Goal: Transaction & Acquisition: Purchase product/service

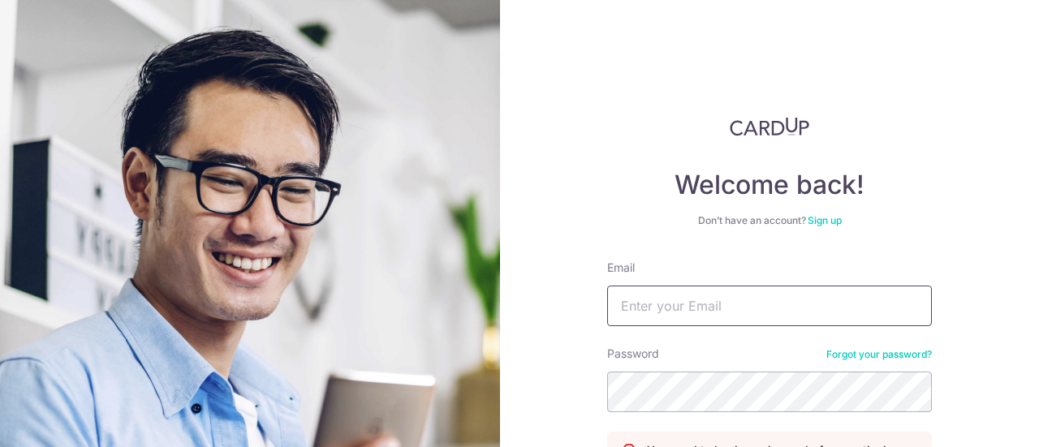
click at [709, 312] on input "Email" at bounding box center [769, 306] width 325 height 41
type input "adrian.tan.liang.huat@gmail.com"
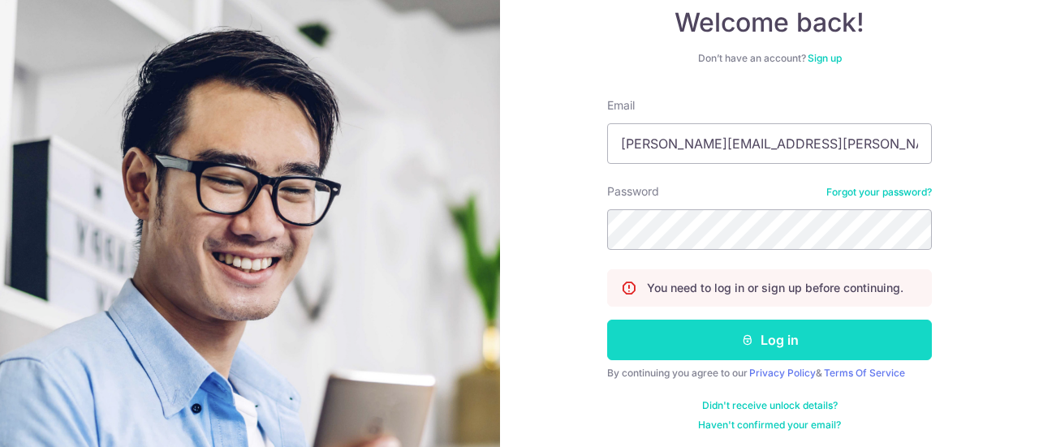
click at [747, 335] on icon "submit" at bounding box center [747, 340] width 13 height 13
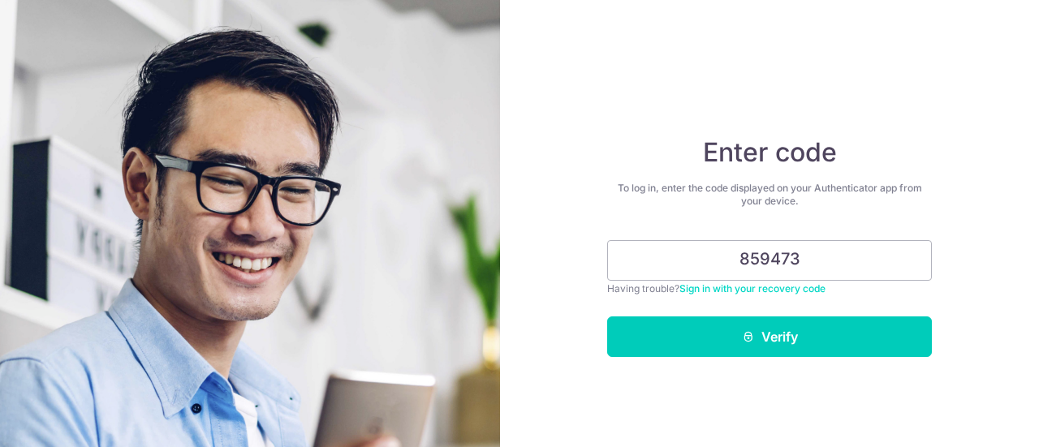
type input "859473"
click at [747, 335] on icon "submit" at bounding box center [748, 336] width 13 height 13
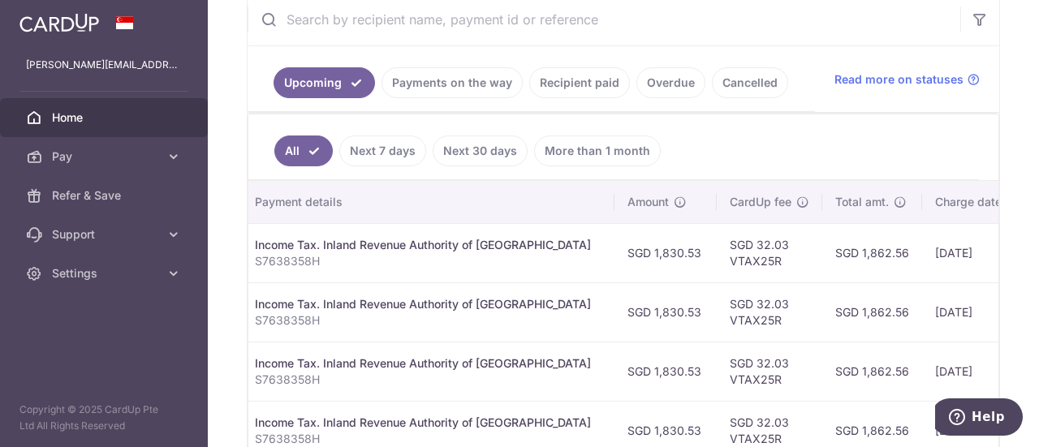
scroll to position [402, 0]
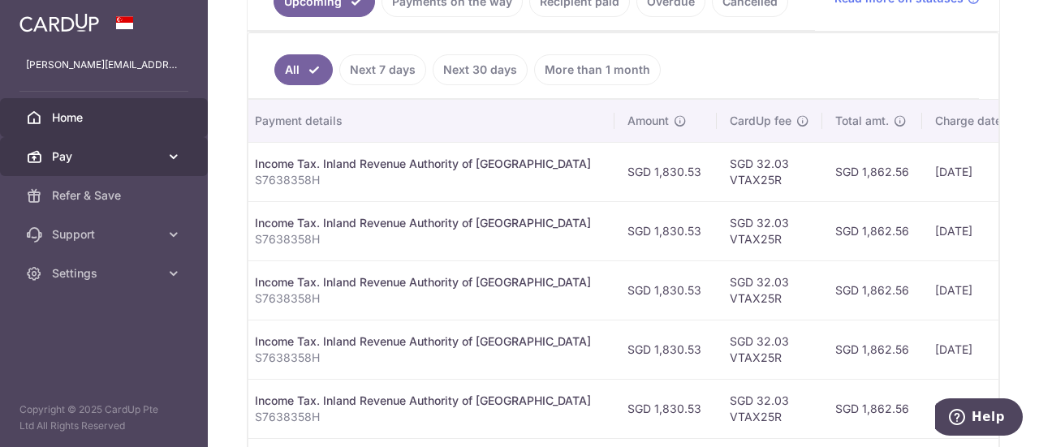
click at [135, 155] on span "Pay" at bounding box center [105, 157] width 107 height 16
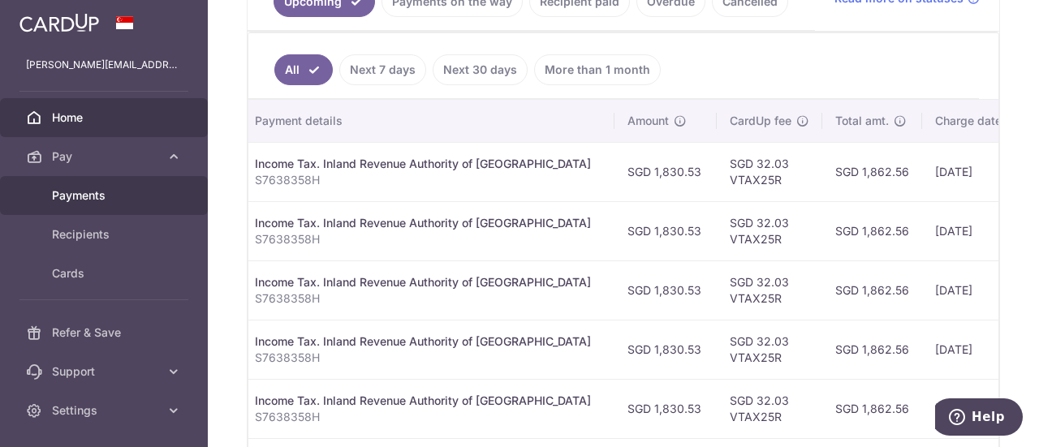
click at [87, 199] on span "Payments" at bounding box center [105, 195] width 107 height 16
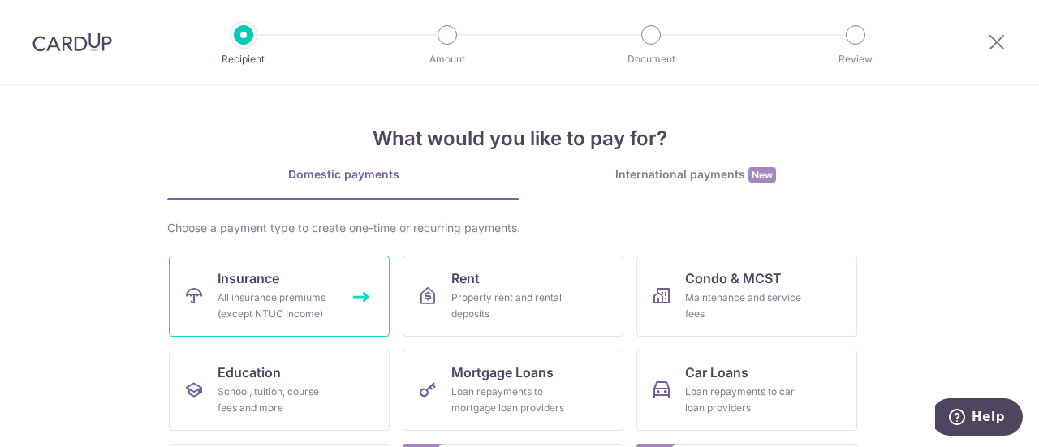
click at [209, 291] on link "Insurance All insurance premiums (except NTUC Income)" at bounding box center [279, 296] width 221 height 81
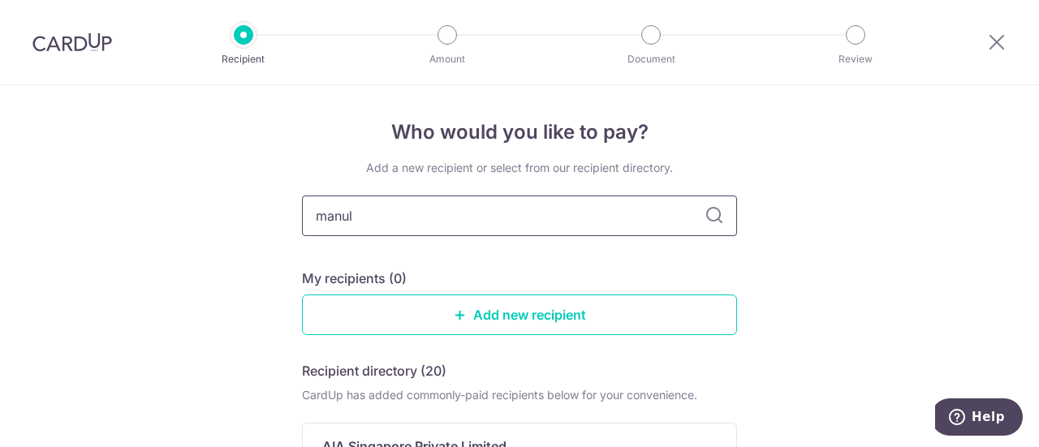
type input "manuli"
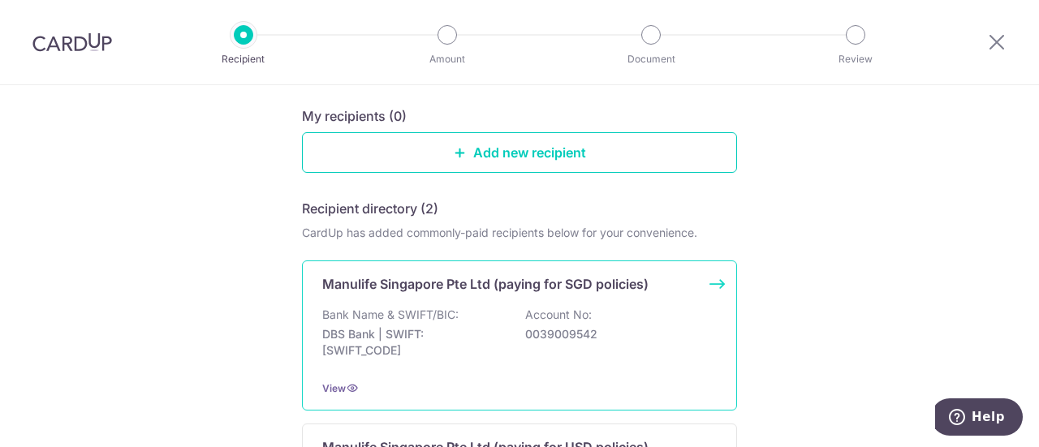
click at [394, 297] on div "Manulife Singapore Pte Ltd (paying for SGD policies) Bank Name & SWIFT/BIC: DBS…" at bounding box center [519, 336] width 435 height 150
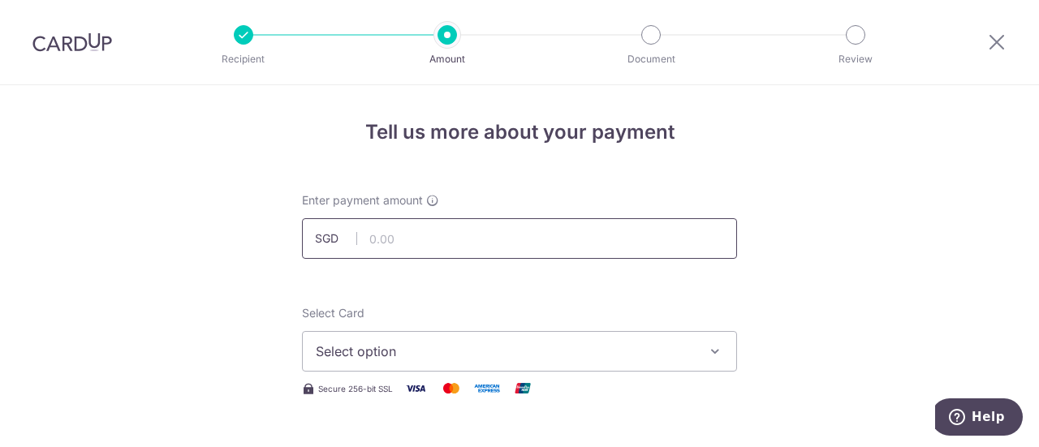
click at [408, 246] on input "text" at bounding box center [519, 238] width 435 height 41
paste input "$876.80"
type input "876.80"
click at [359, 348] on span "Select option" at bounding box center [505, 351] width 378 height 19
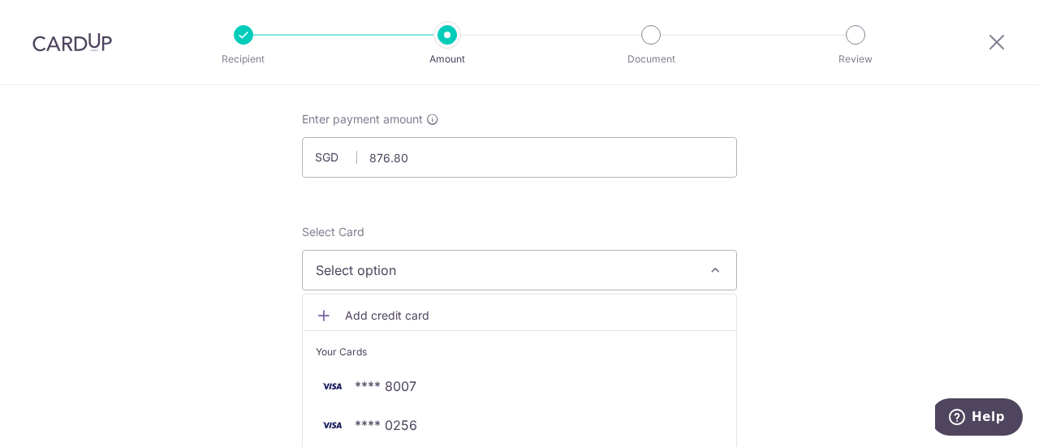
scroll to position [162, 0]
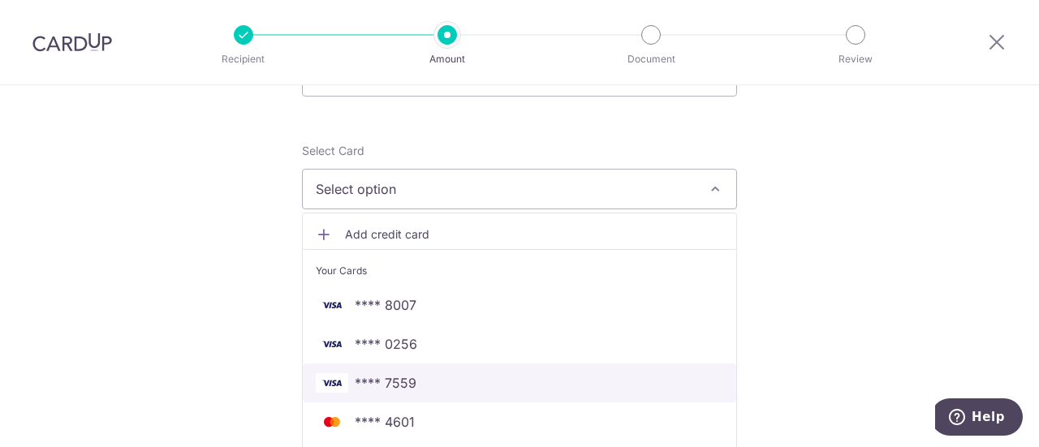
click at [396, 384] on span "**** 7559" at bounding box center [386, 382] width 62 height 19
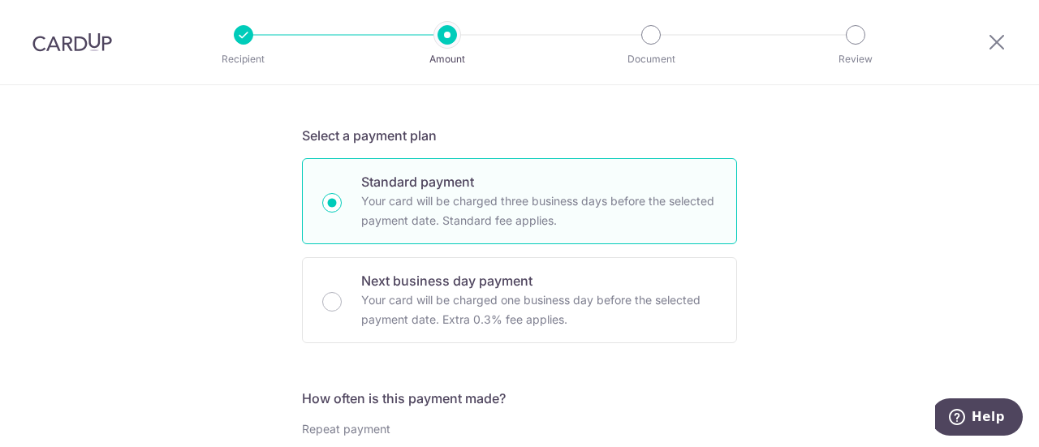
scroll to position [487, 0]
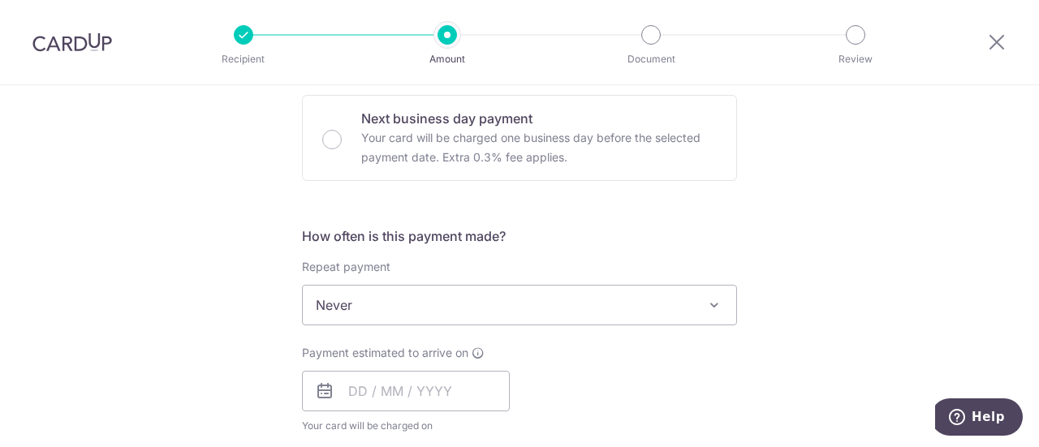
click at [374, 304] on span "Never" at bounding box center [519, 305] width 433 height 39
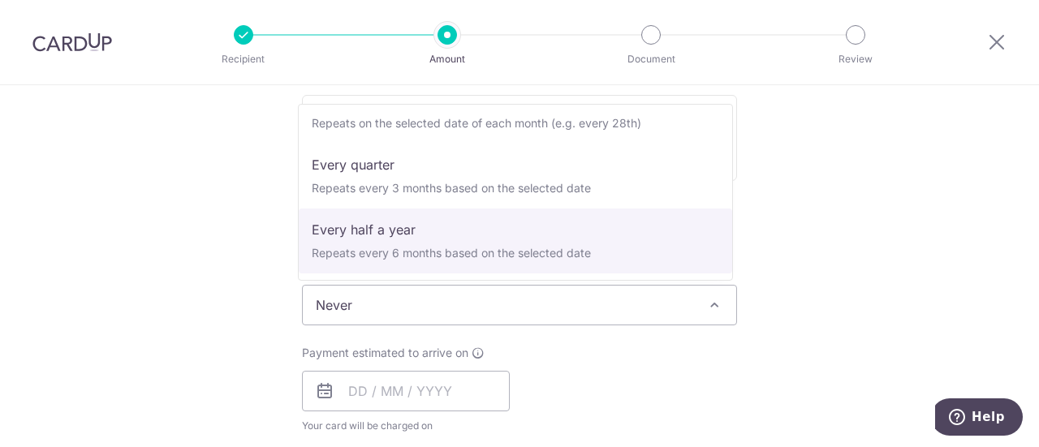
scroll to position [227, 0]
select select "6"
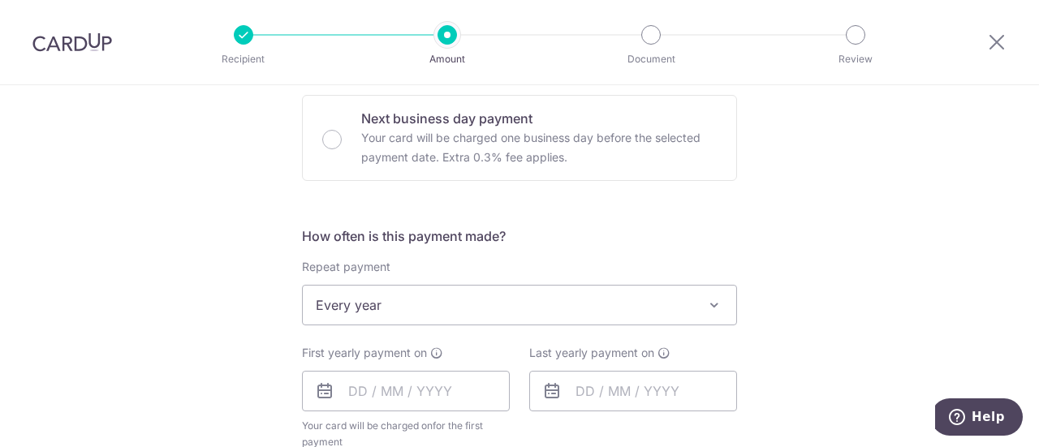
scroll to position [568, 0]
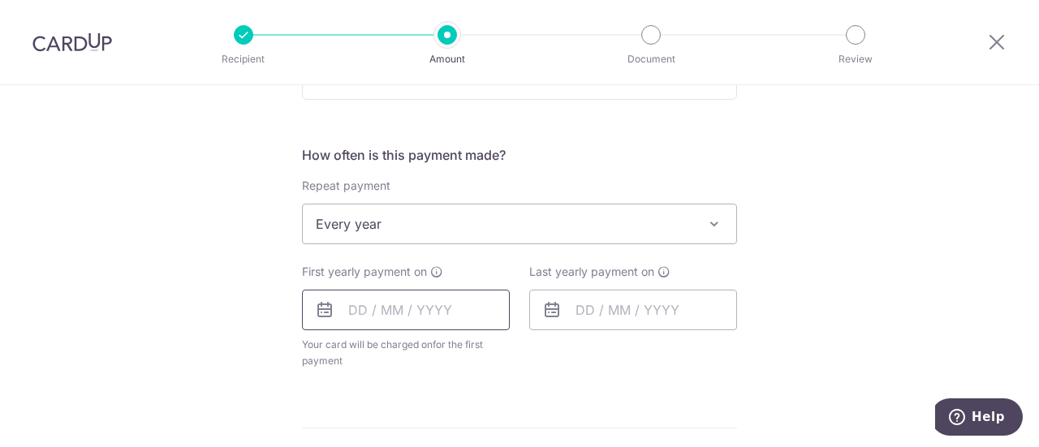
click at [401, 311] on input "text" at bounding box center [406, 310] width 208 height 41
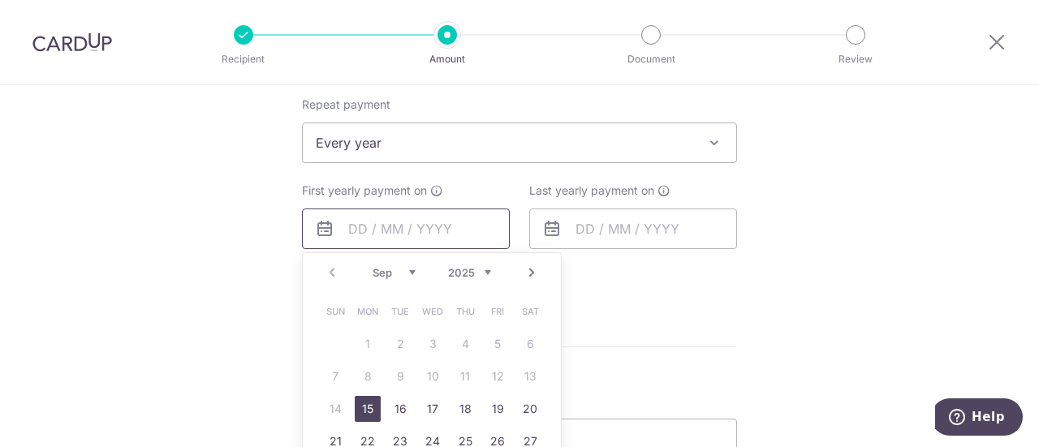
scroll to position [730, 0]
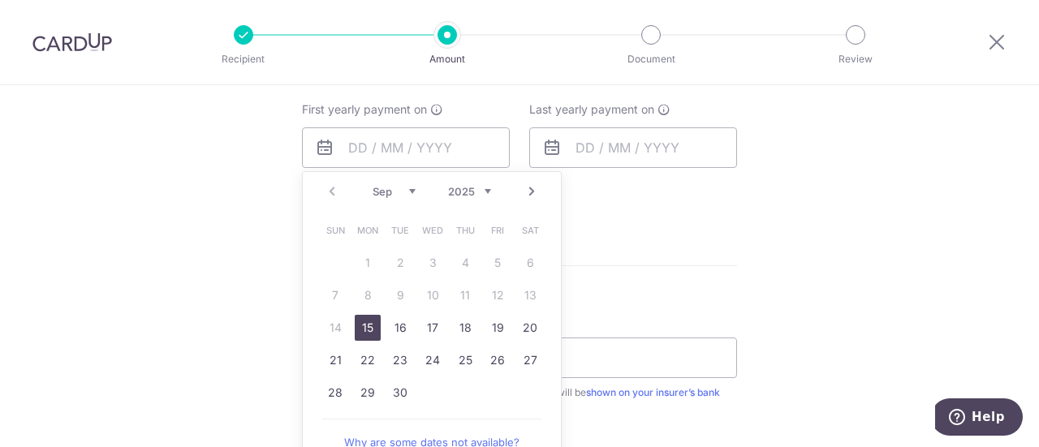
click at [358, 325] on link "15" at bounding box center [368, 328] width 26 height 26
type input "15/09/2025"
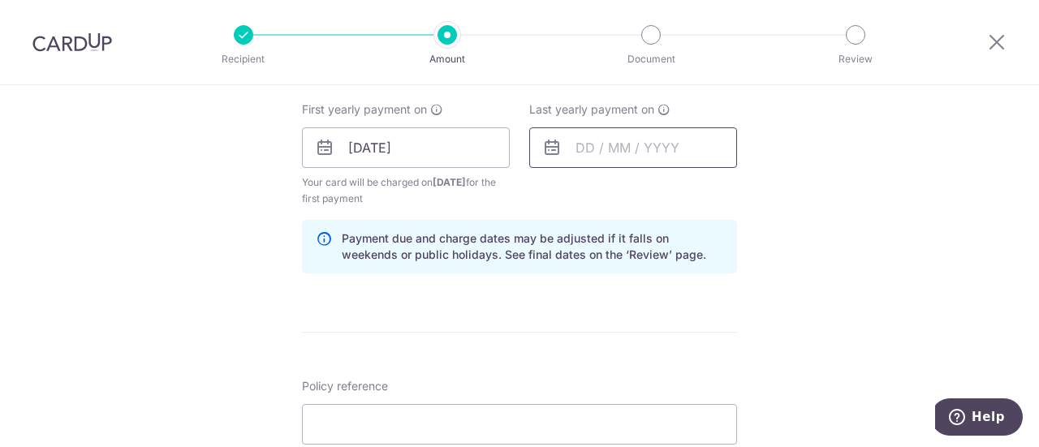
click at [625, 146] on input "text" at bounding box center [633, 147] width 208 height 41
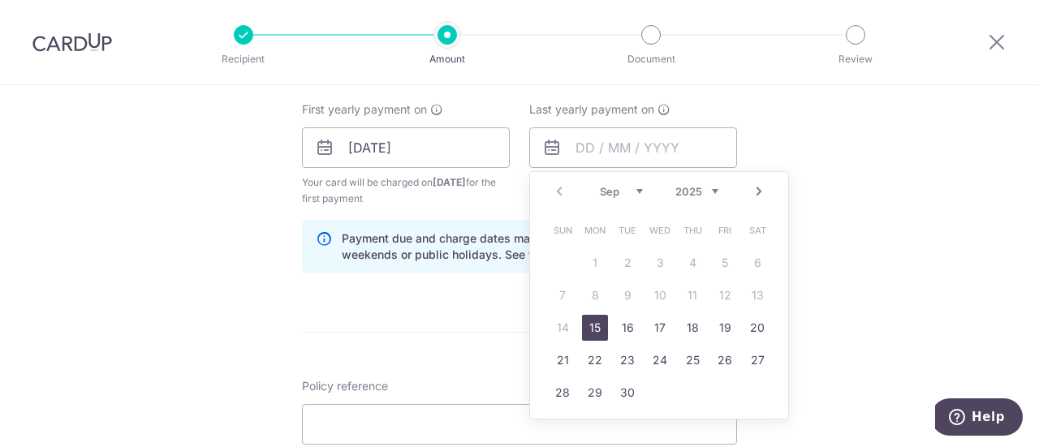
click at [711, 191] on select "2025 2026 2027 2028 2029 2030 2031 2032 2033 2034 2035" at bounding box center [696, 191] width 43 height 13
click at [622, 324] on link "15" at bounding box center [627, 328] width 26 height 26
type input "15/09/2026"
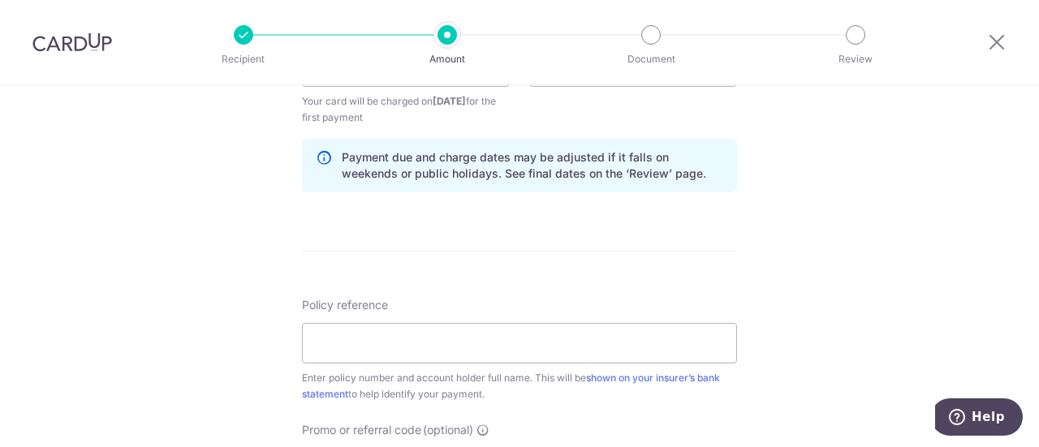
scroll to position [893, 0]
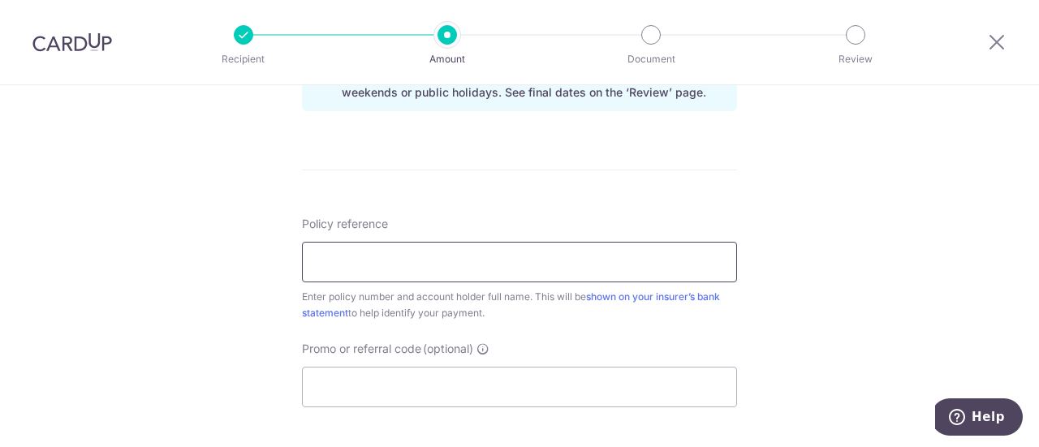
click at [326, 254] on input "Policy reference" at bounding box center [519, 262] width 435 height 41
paste input "2470030960"
type input "2470030960 Lim Mei Fern Ruth"
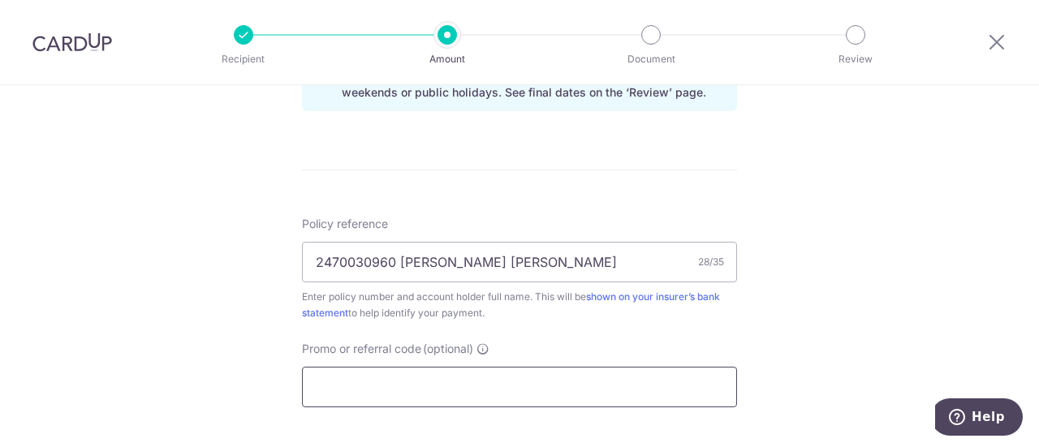
click at [404, 386] on input "Promo or referral code (optional)" at bounding box center [519, 387] width 435 height 41
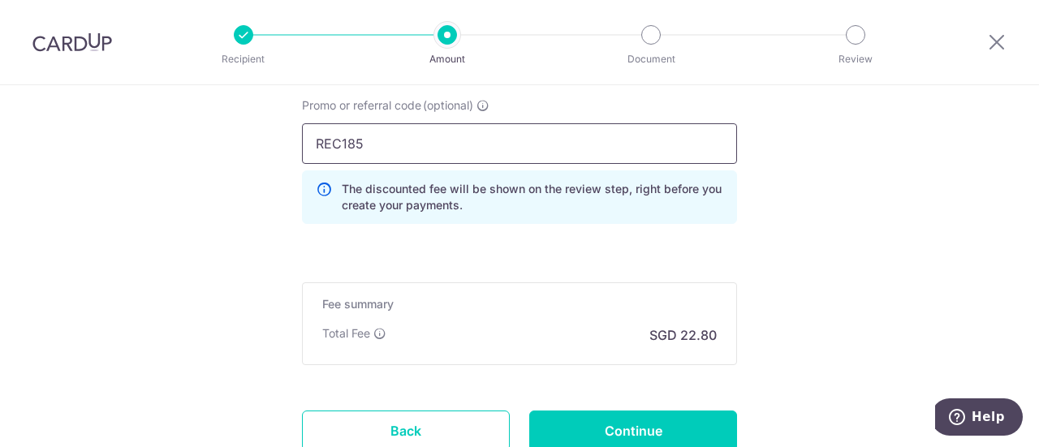
scroll to position [1217, 0]
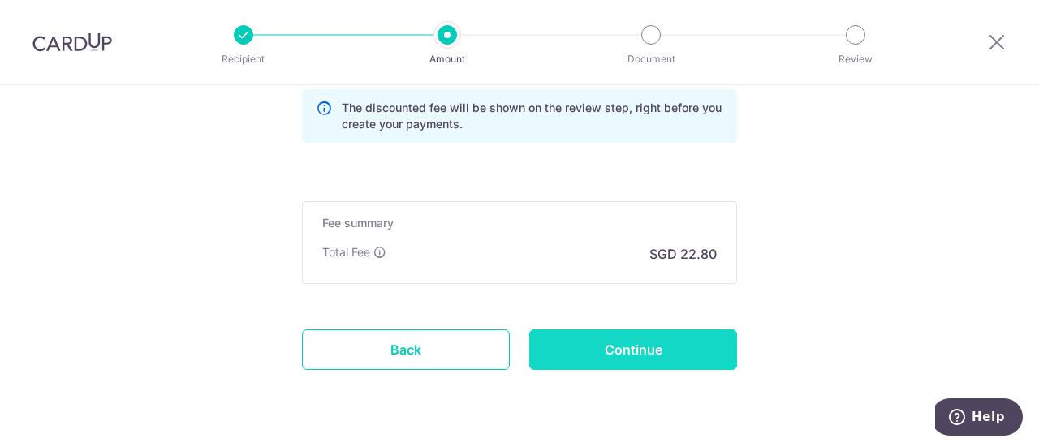
type input "REC185"
click at [677, 337] on input "Continue" at bounding box center [633, 350] width 208 height 41
type input "Create Schedule"
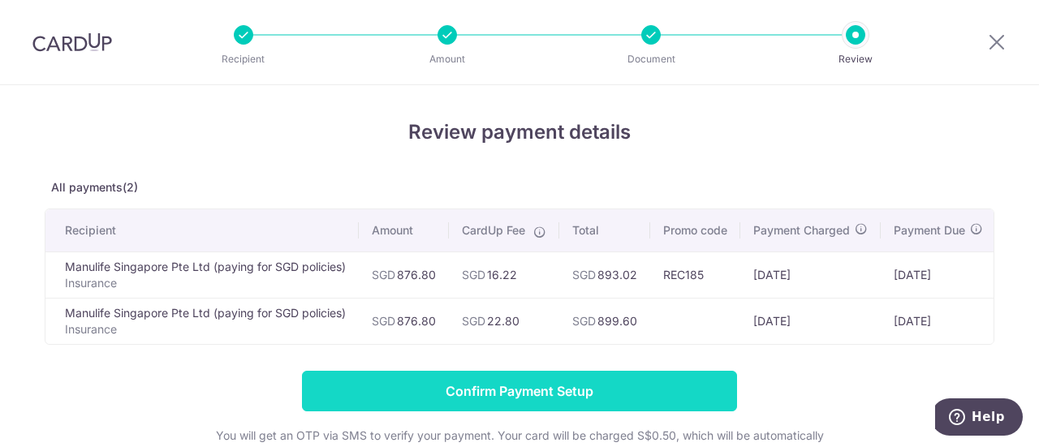
click at [528, 399] on input "Confirm Payment Setup" at bounding box center [519, 391] width 435 height 41
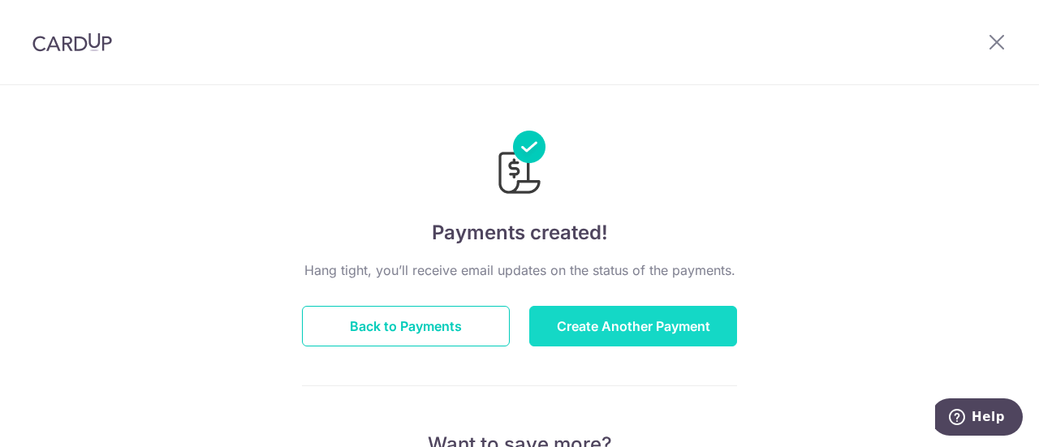
click at [589, 312] on button "Create Another Payment" at bounding box center [633, 326] width 208 height 41
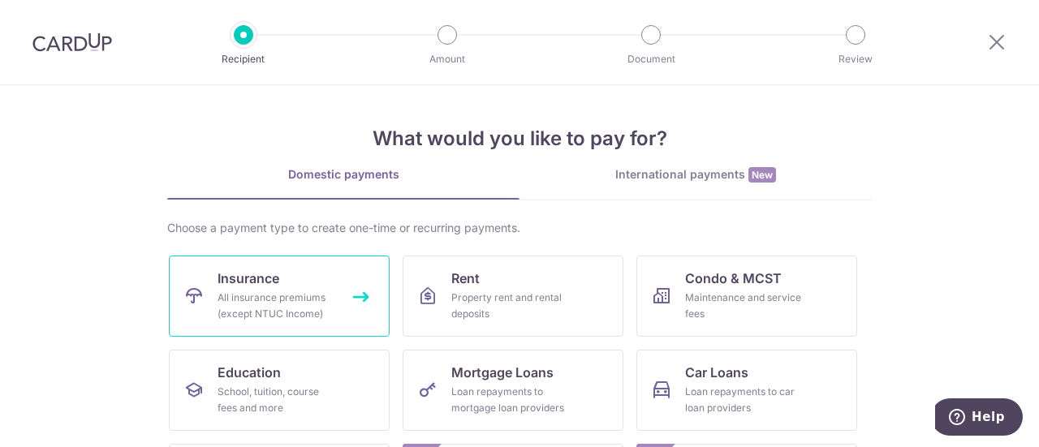
click at [265, 288] on link "Insurance All insurance premiums (except NTUC Income)" at bounding box center [279, 296] width 221 height 81
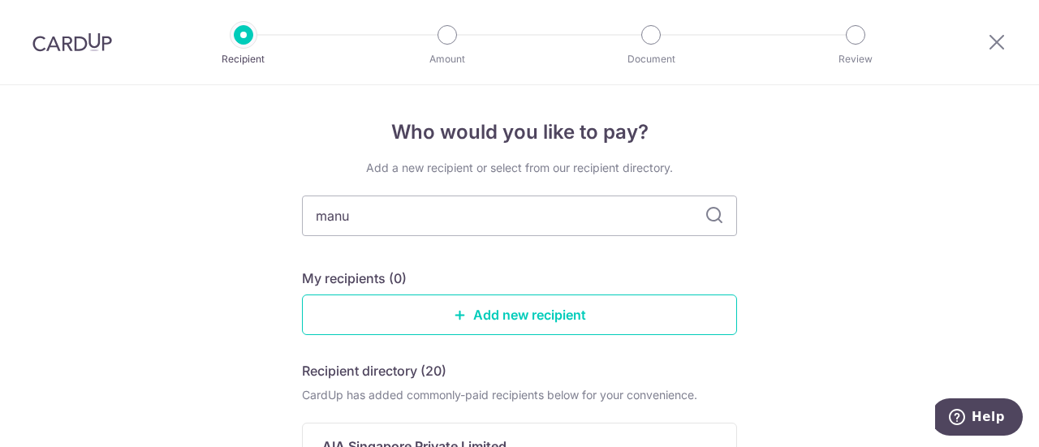
type input "manul"
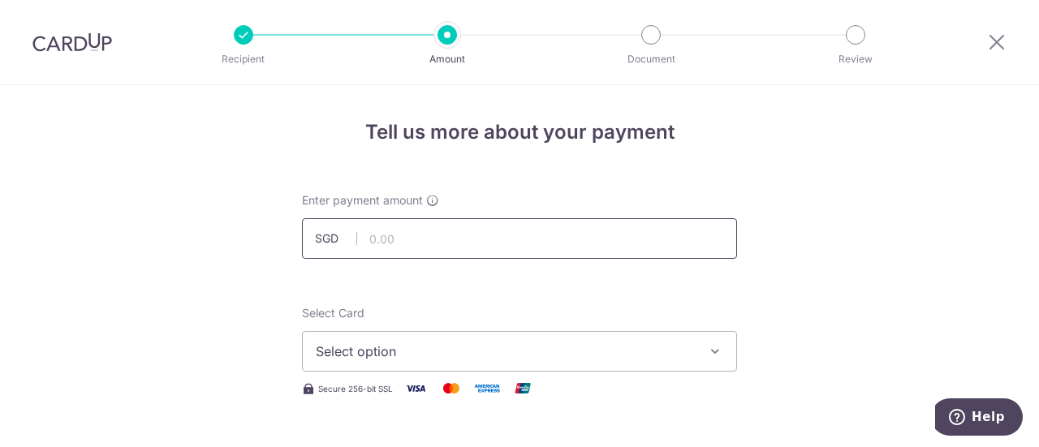
click at [408, 231] on input "text" at bounding box center [519, 238] width 435 height 41
paste input "$319.99"
type input "319.99"
click at [362, 358] on span "Select option" at bounding box center [505, 351] width 378 height 19
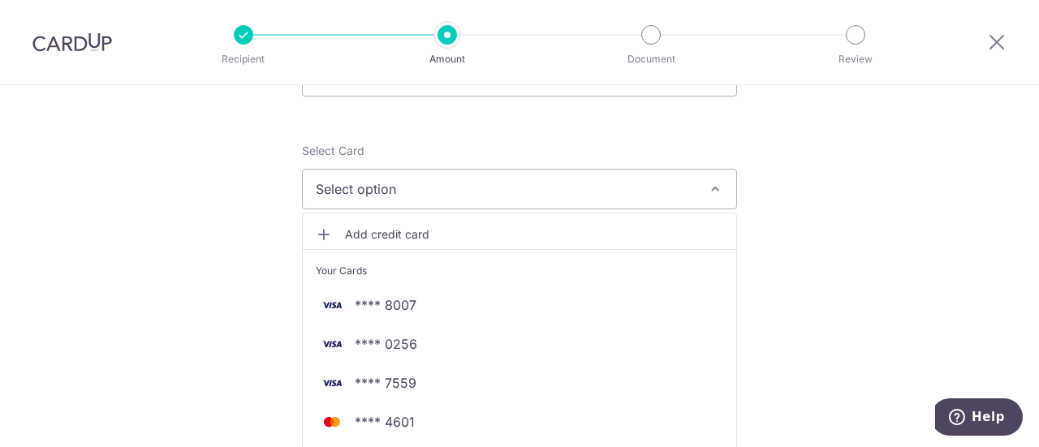
scroll to position [243, 0]
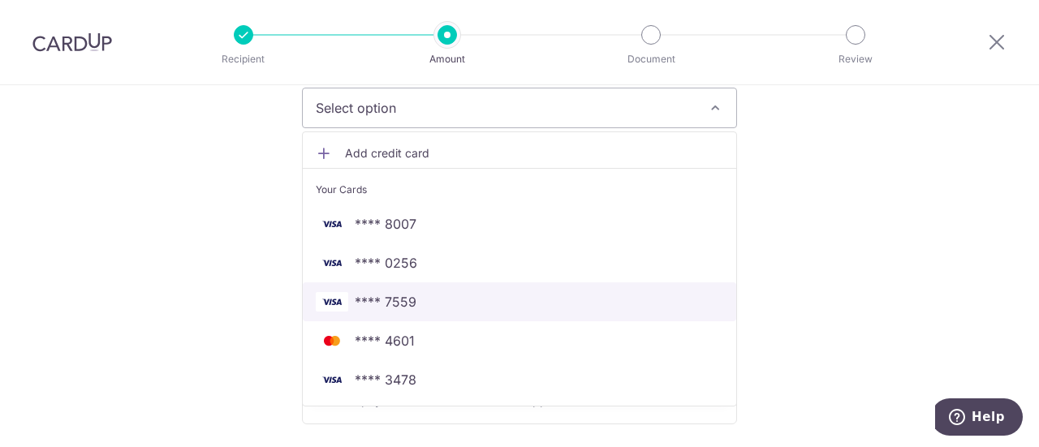
click at [375, 305] on span "**** 7559" at bounding box center [386, 301] width 62 height 19
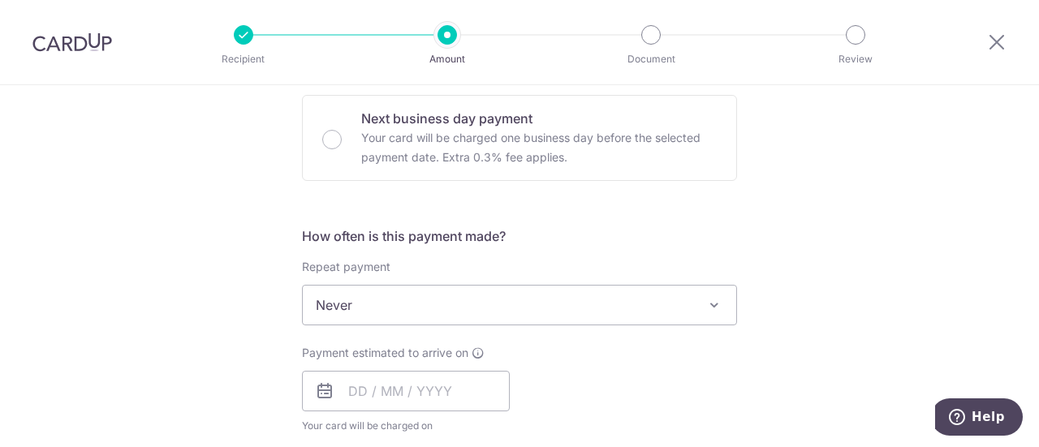
scroll to position [568, 0]
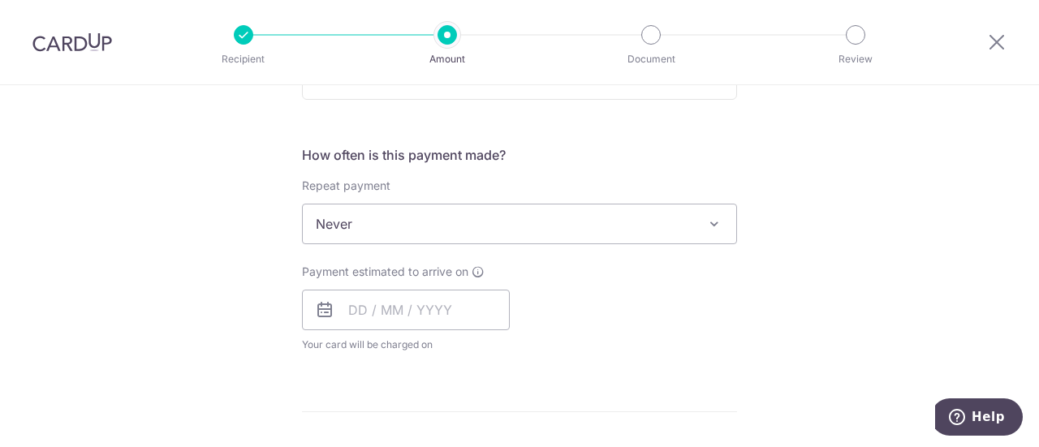
click at [576, 235] on span "Never" at bounding box center [519, 224] width 433 height 39
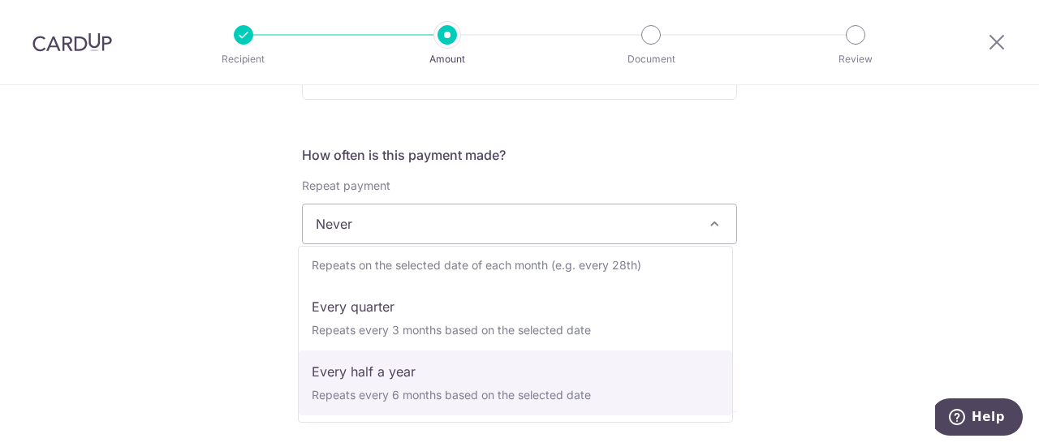
scroll to position [227, 0]
select select "6"
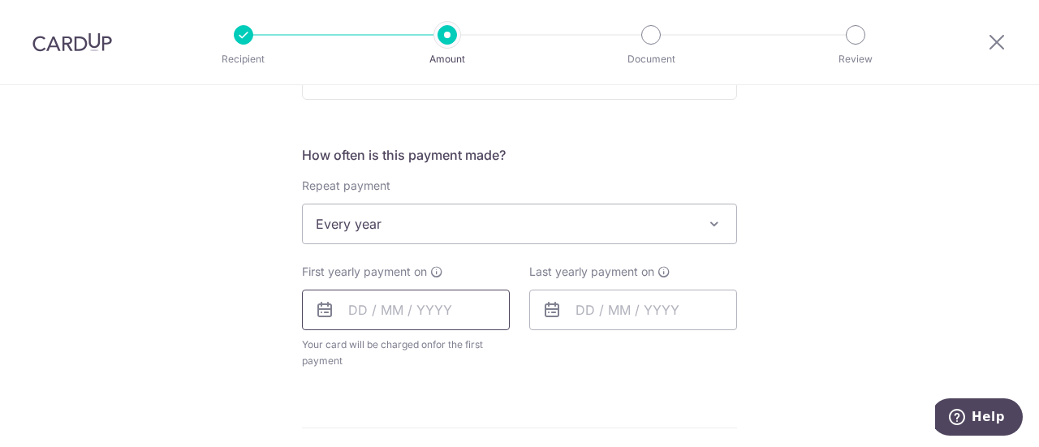
click at [394, 309] on input "text" at bounding box center [406, 310] width 208 height 41
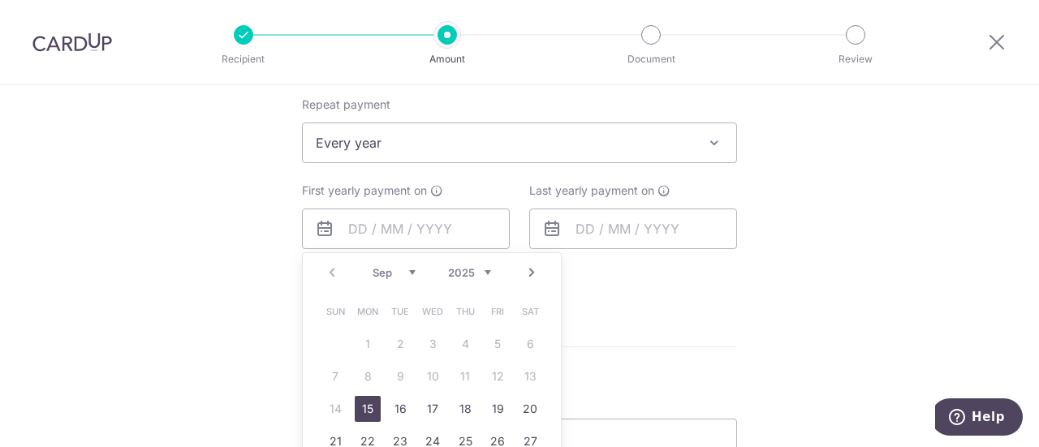
click at [367, 405] on link "15" at bounding box center [368, 409] width 26 height 26
type input "15/09/2025"
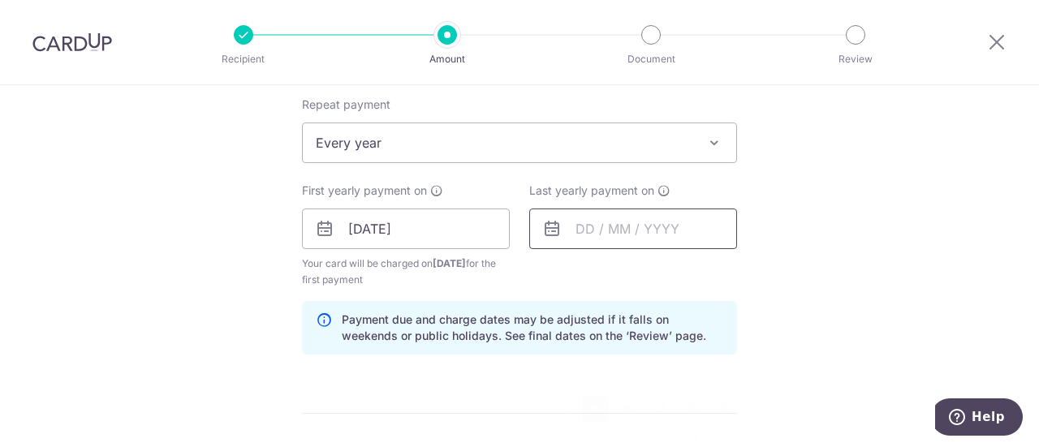
click at [621, 225] on input "text" at bounding box center [633, 229] width 208 height 41
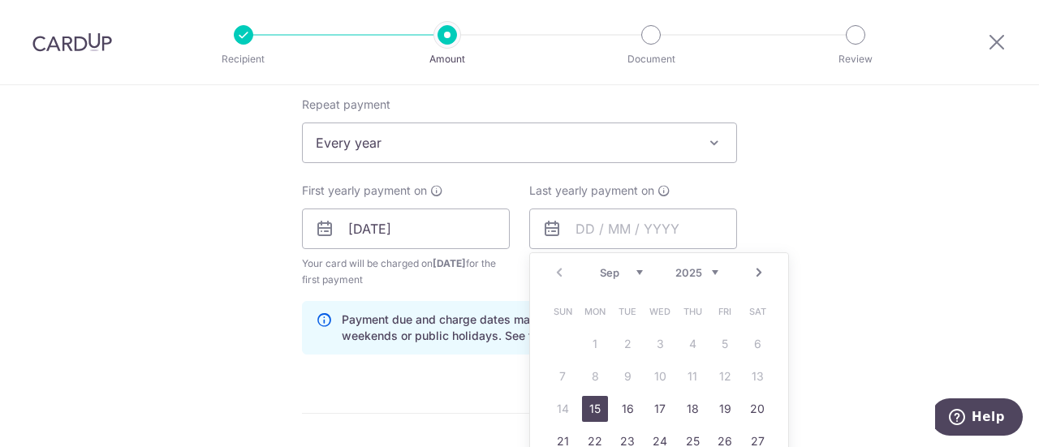
click at [708, 271] on select "2025 2026 2027 2028 2029 2030 2031 2032 2033 2034 2035" at bounding box center [696, 272] width 43 height 13
click at [624, 403] on link "15" at bounding box center [627, 409] width 26 height 26
type input "[DATE]"
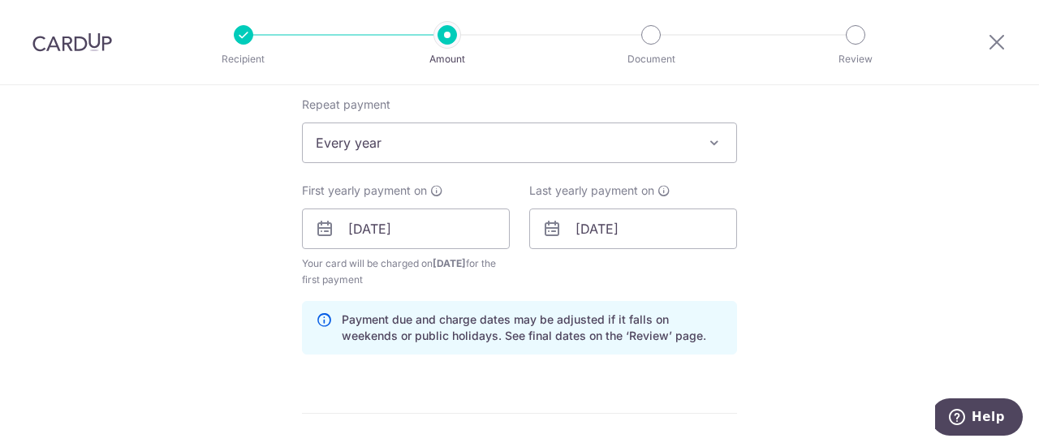
click at [157, 226] on div "Tell us more about your payment Enter payment amount SGD 319.99 319.99 Select C…" at bounding box center [519, 211] width 1039 height 1551
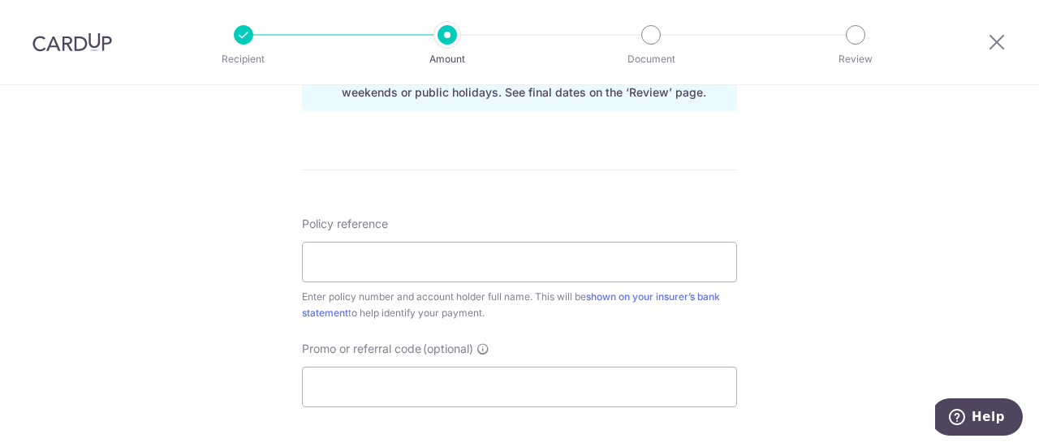
scroll to position [974, 0]
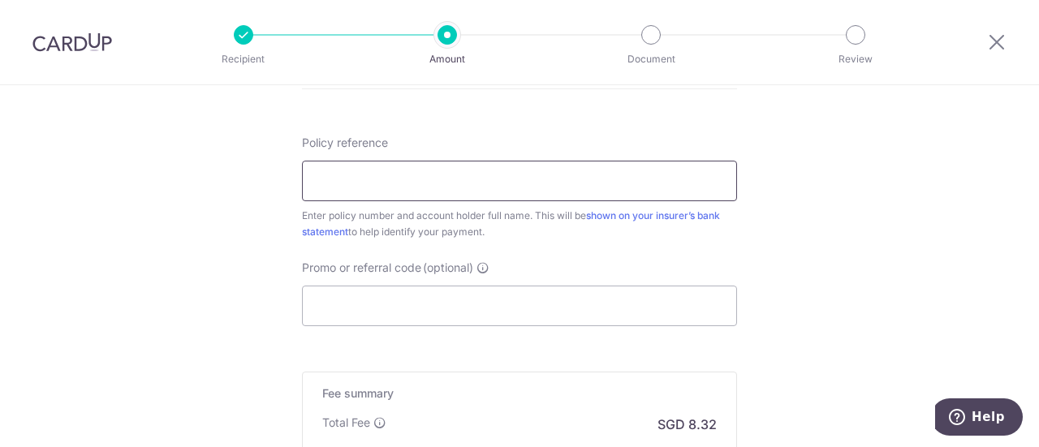
click at [356, 178] on input "Policy reference" at bounding box center [519, 181] width 435 height 41
paste input "2470030978"
type input "2470030978 Lim Mei Fern Ruth"
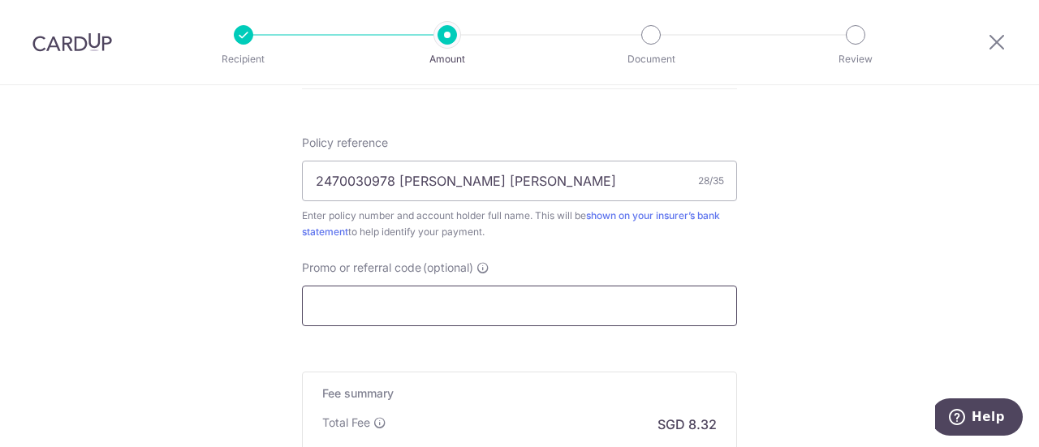
click at [416, 312] on input "Promo or referral code (optional)" at bounding box center [519, 306] width 435 height 41
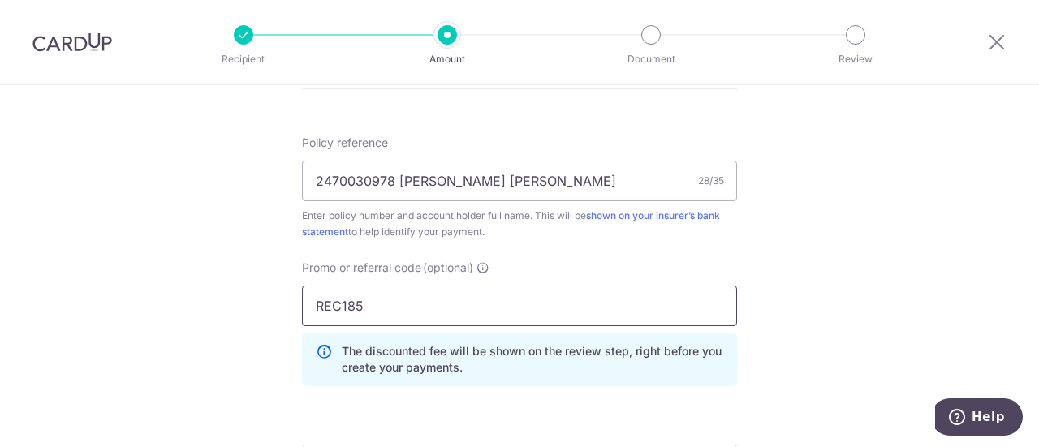
type input "REC185"
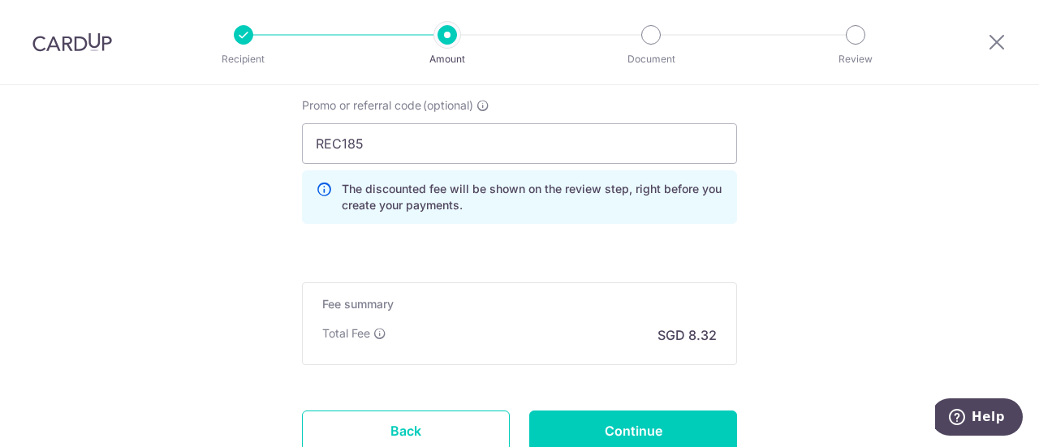
scroll to position [1217, 0]
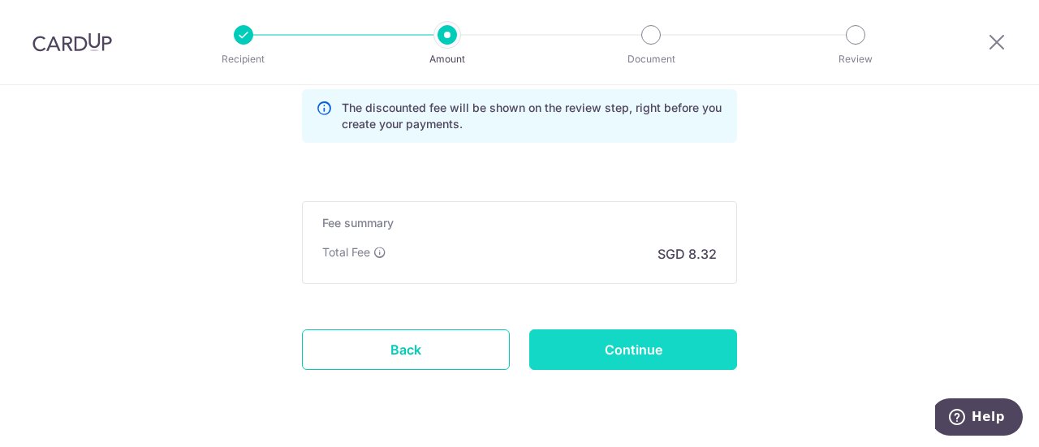
click at [633, 354] on input "Continue" at bounding box center [633, 350] width 208 height 41
type input "Create Schedule"
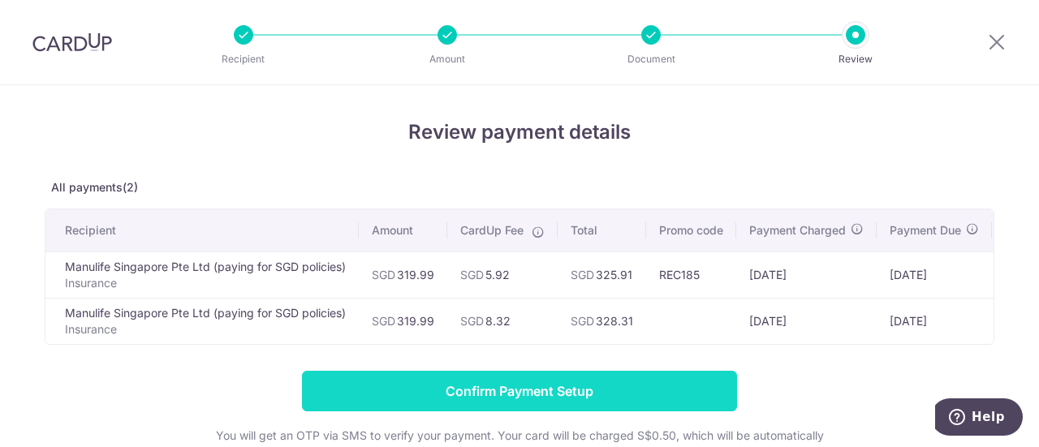
click at [484, 394] on input "Confirm Payment Setup" at bounding box center [519, 391] width 435 height 41
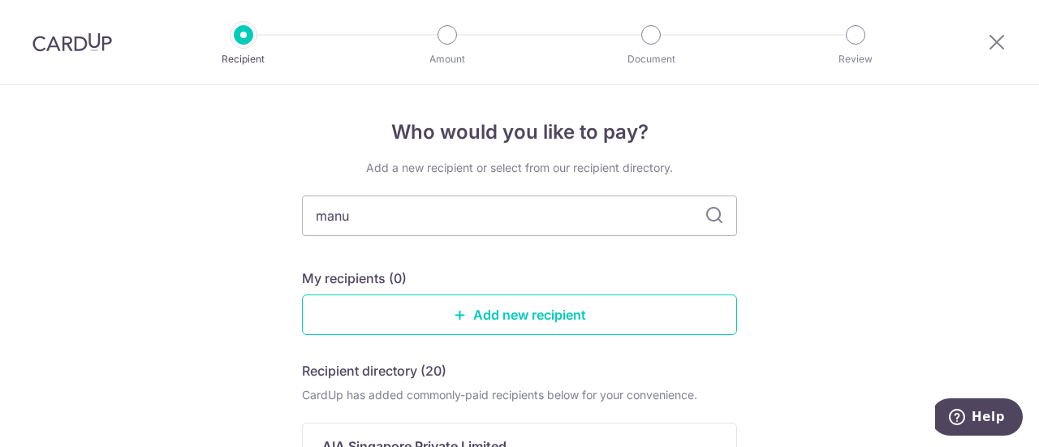
type input "manul"
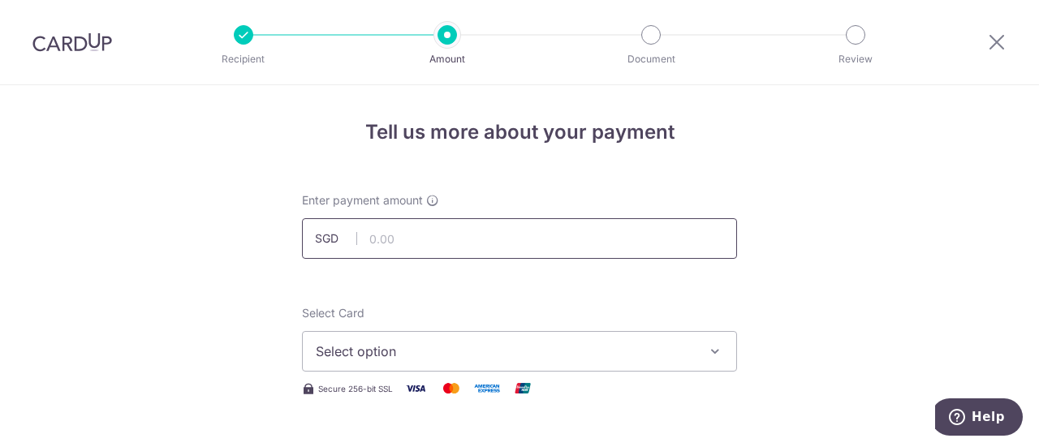
click at [381, 236] on input "text" at bounding box center [519, 238] width 435 height 41
paste input "$308.30"
type input "308.30"
click at [343, 353] on span "Select option" at bounding box center [505, 351] width 378 height 19
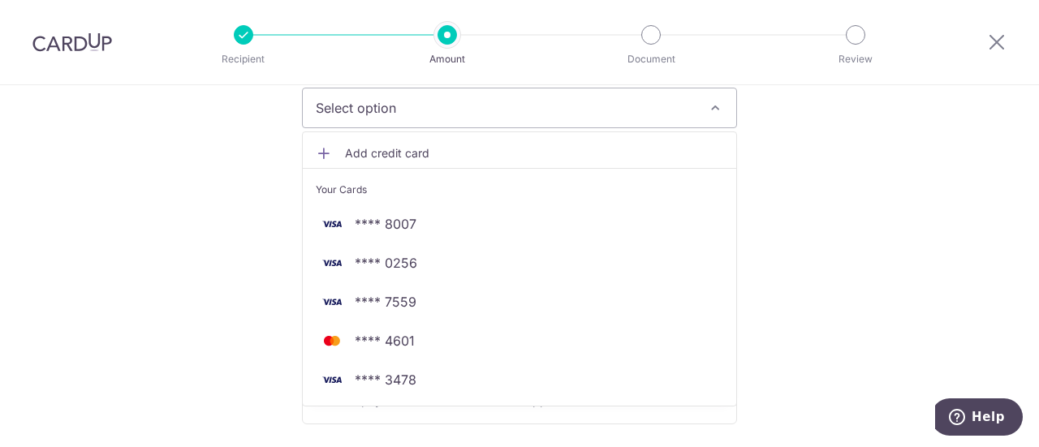
scroll to position [325, 0]
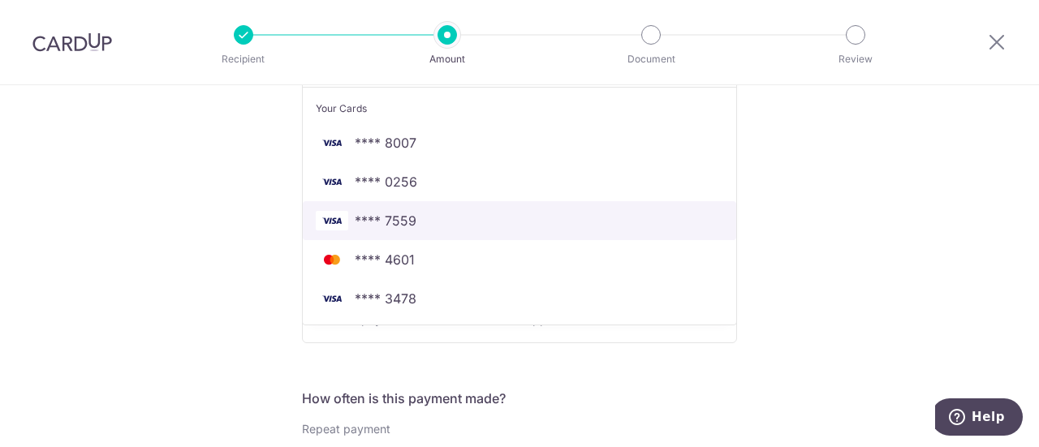
click at [373, 227] on span "**** 7559" at bounding box center [386, 220] width 62 height 19
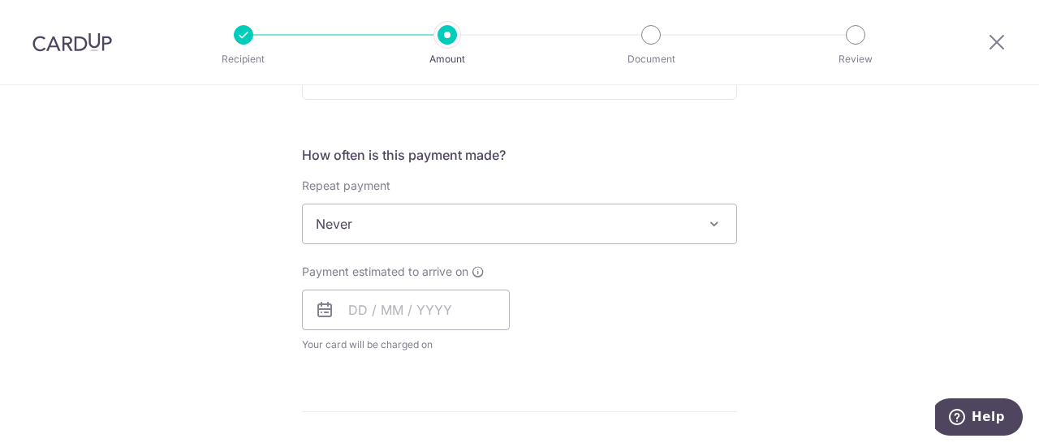
scroll to position [649, 0]
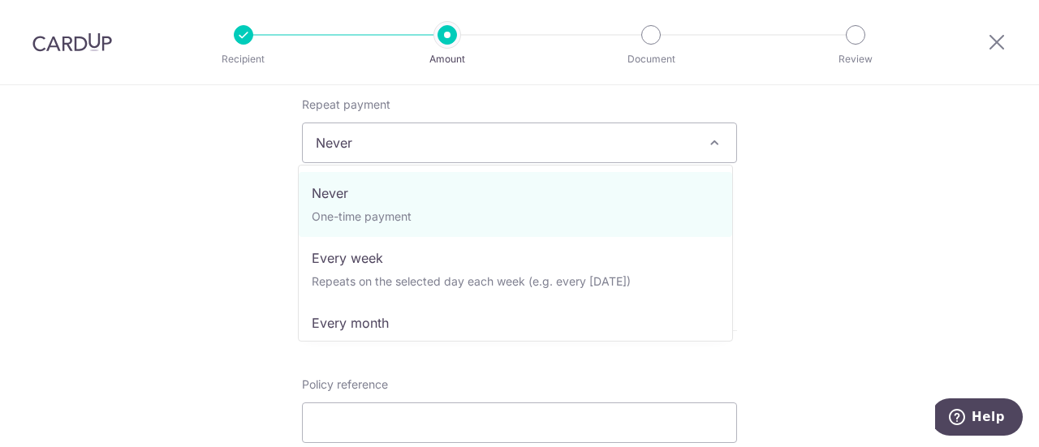
click at [344, 145] on span "Never" at bounding box center [519, 142] width 433 height 39
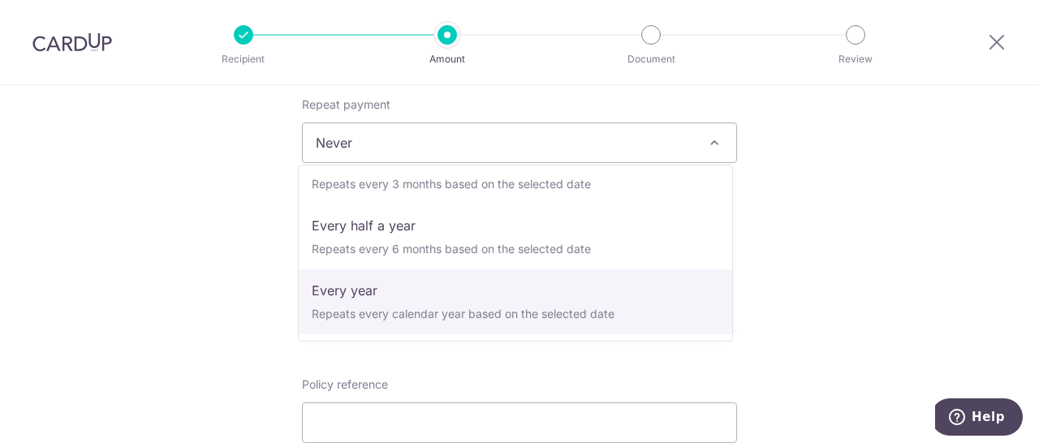
select select "6"
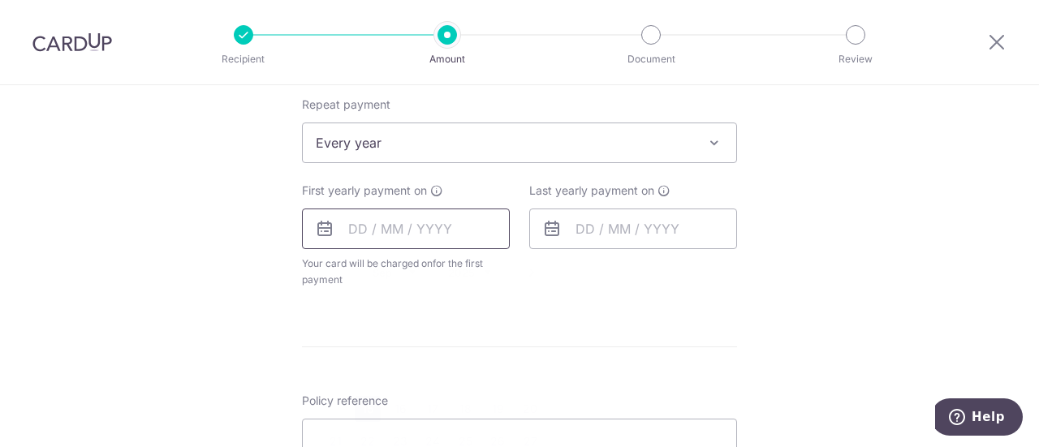
click at [398, 224] on input "text" at bounding box center [406, 229] width 208 height 41
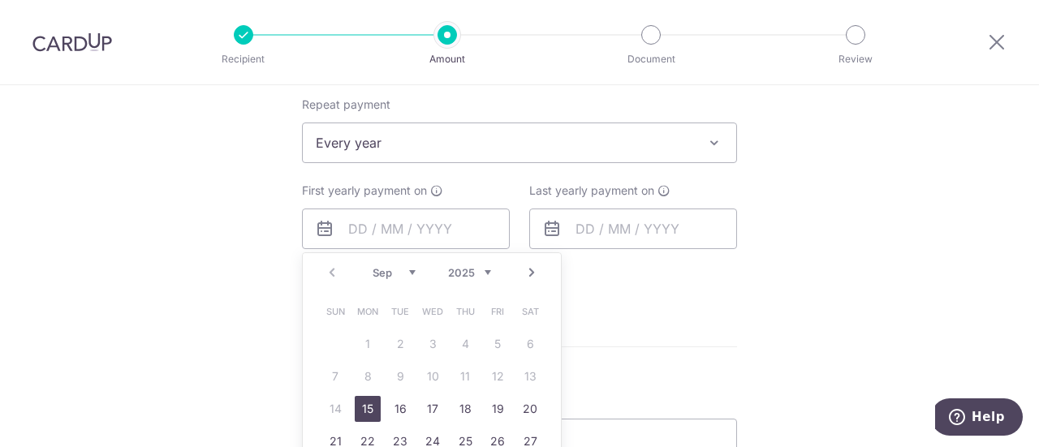
click at [368, 408] on link "15" at bounding box center [368, 409] width 26 height 26
type input "[DATE]"
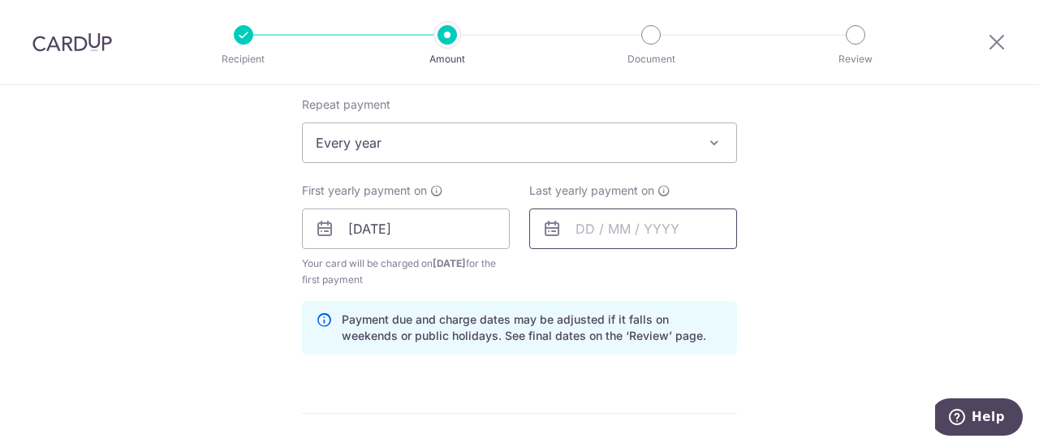
click at [636, 228] on input "text" at bounding box center [633, 229] width 208 height 41
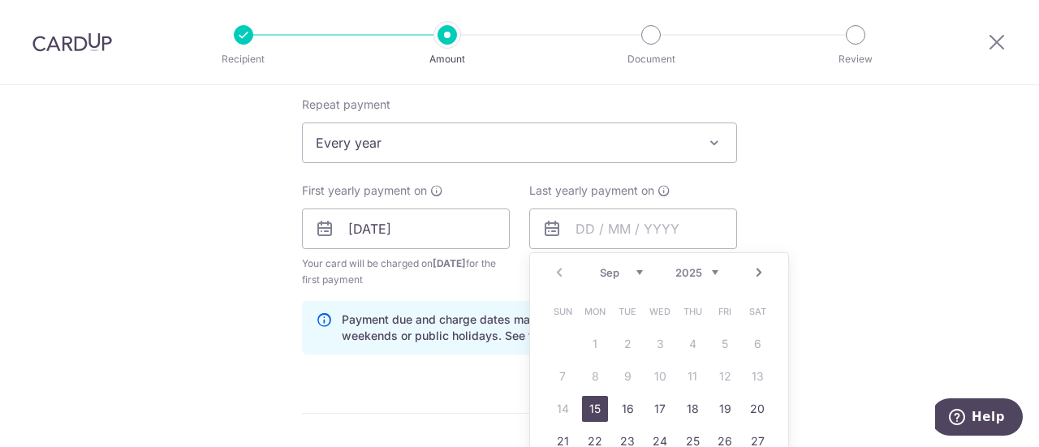
click at [706, 271] on select "2025 2026 2027 2028 2029 2030 2031 2032 2033 2034 2035" at bounding box center [696, 272] width 43 height 13
click at [627, 403] on link "15" at bounding box center [627, 409] width 26 height 26
type input "15/09/2026"
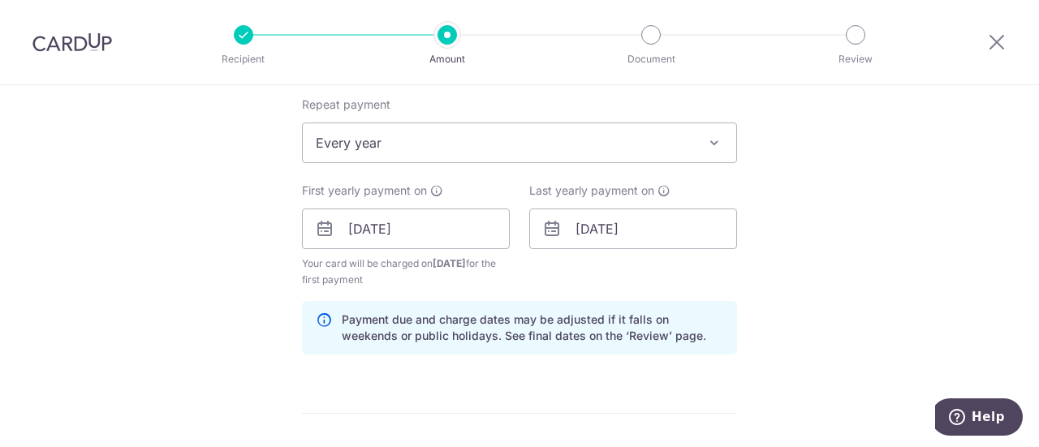
click at [226, 163] on div "Tell us more about your payment Enter payment amount SGD 308.30 308.30 Select C…" at bounding box center [519, 211] width 1039 height 1551
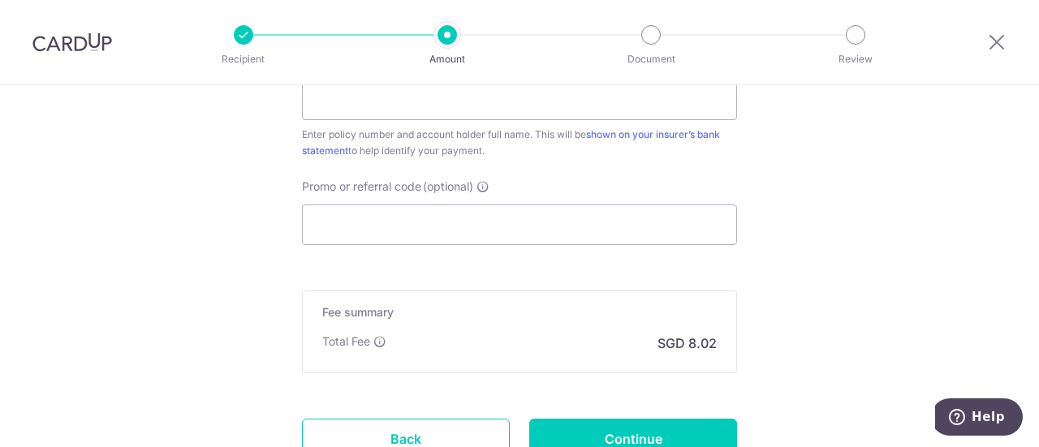
scroll to position [974, 0]
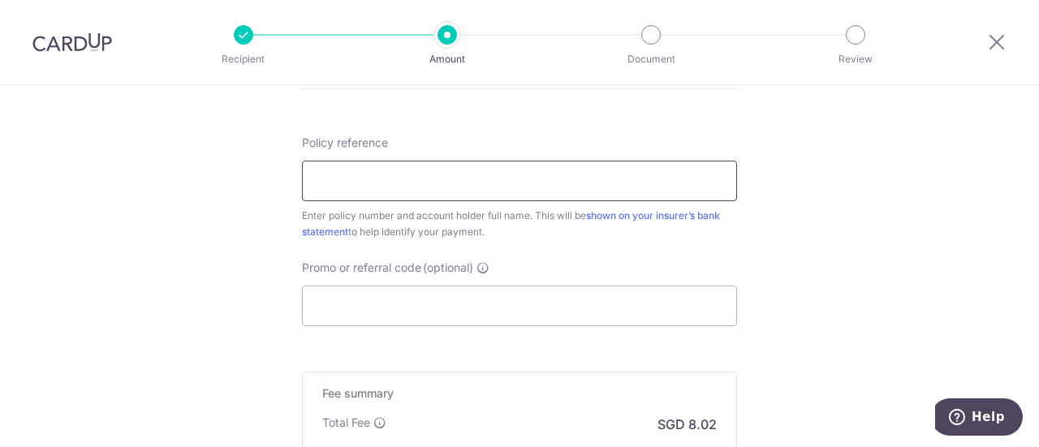
click at [381, 175] on input "Policy reference" at bounding box center [519, 181] width 435 height 41
paste input "2470030986"
type input "2470030986 [PERSON_NAME] [PERSON_NAME]"
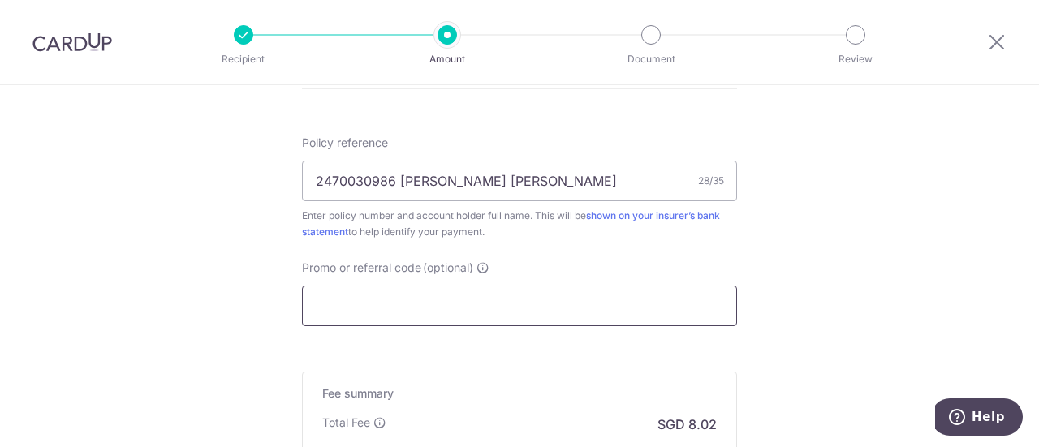
click at [398, 312] on input "Promo or referral code (optional)" at bounding box center [519, 306] width 435 height 41
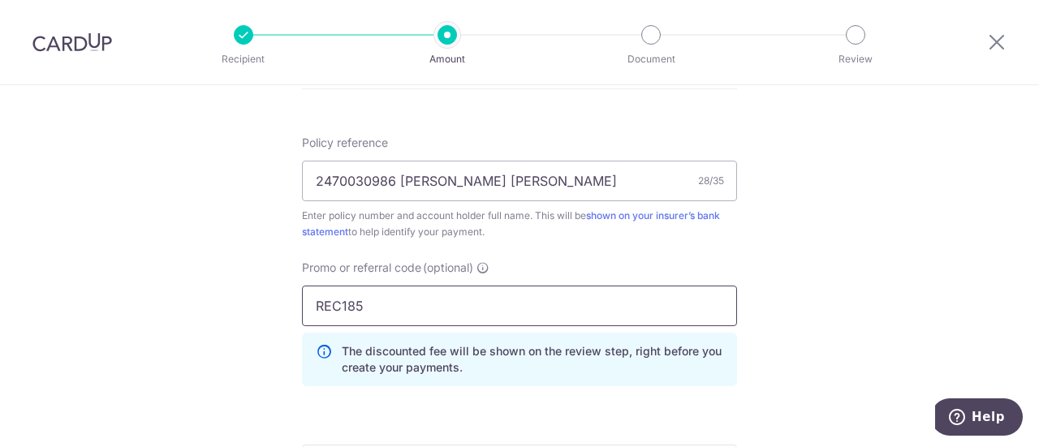
scroll to position [1136, 0]
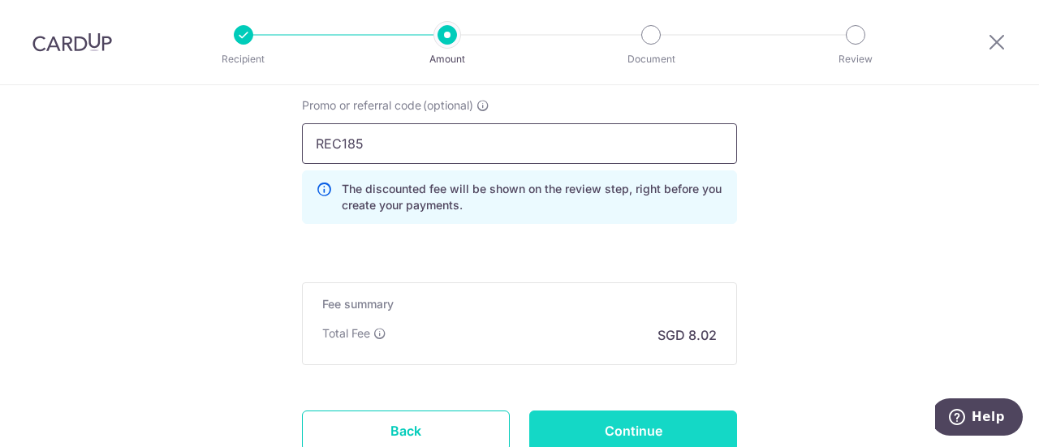
type input "REC185"
click at [661, 429] on input "Continue" at bounding box center [633, 431] width 208 height 41
type input "Create Schedule"
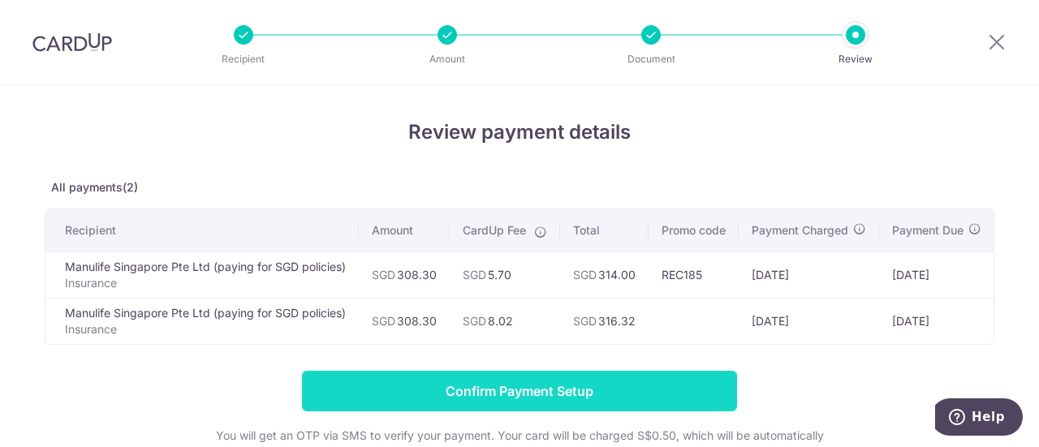
click at [492, 395] on input "Confirm Payment Setup" at bounding box center [519, 391] width 435 height 41
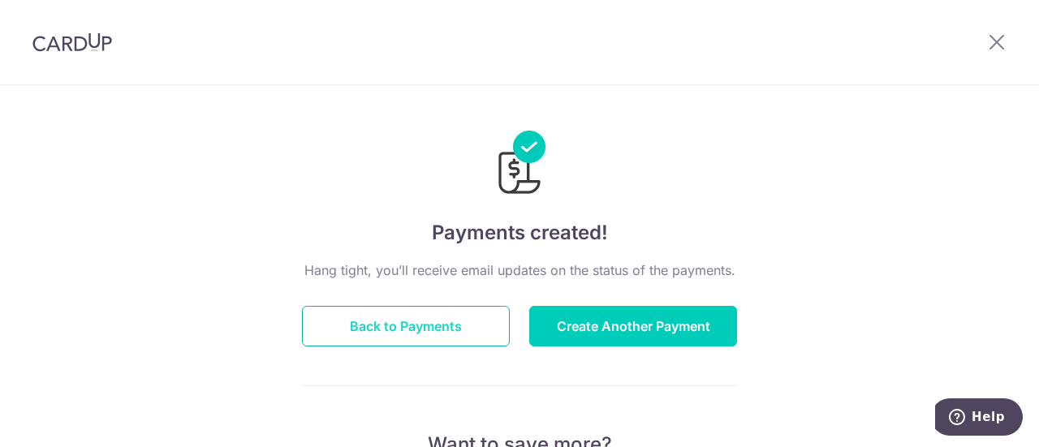
click at [416, 321] on button "Back to Payments" at bounding box center [406, 326] width 208 height 41
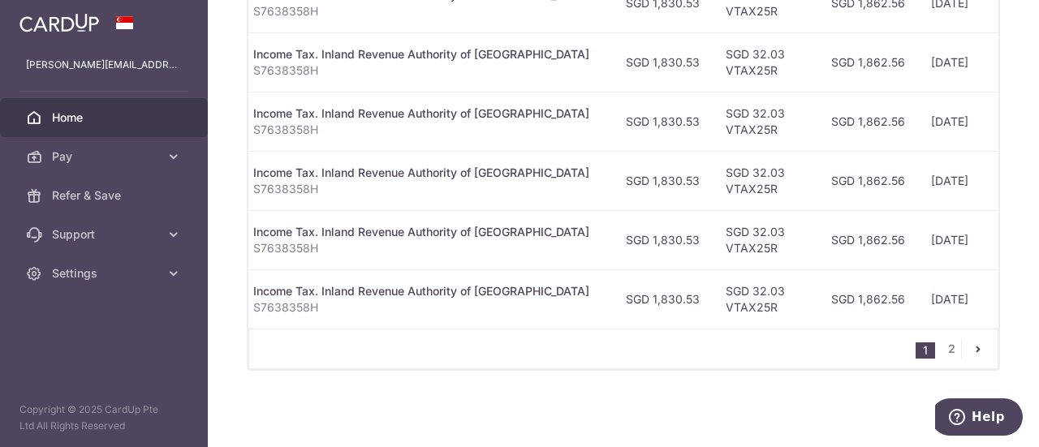
scroll to position [402, 0]
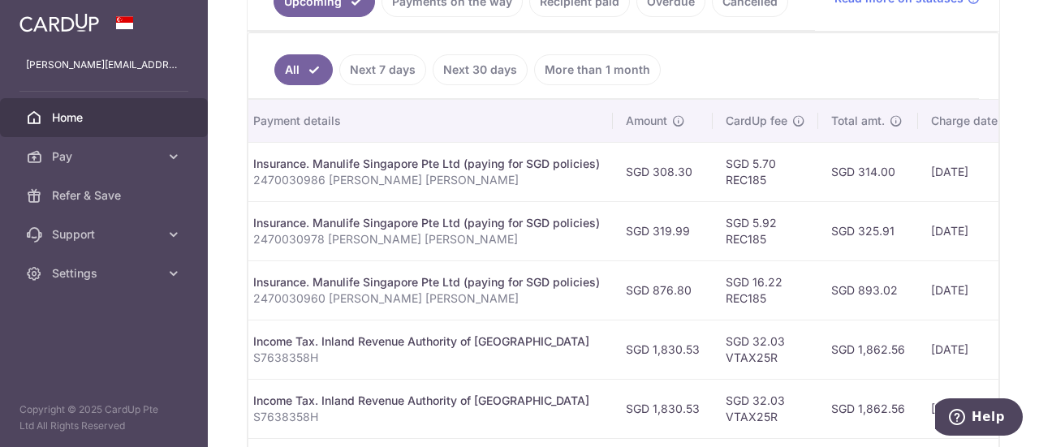
drag, startPoint x: 851, startPoint y: 283, endPoint x: 893, endPoint y: 283, distance: 42.2
click at [893, 283] on td "SGD 893.02" at bounding box center [868, 290] width 100 height 59
copy td "893.02"
drag, startPoint x: 854, startPoint y: 226, endPoint x: 889, endPoint y: 226, distance: 34.9
click at [889, 226] on td "SGD 325.91" at bounding box center [868, 230] width 100 height 59
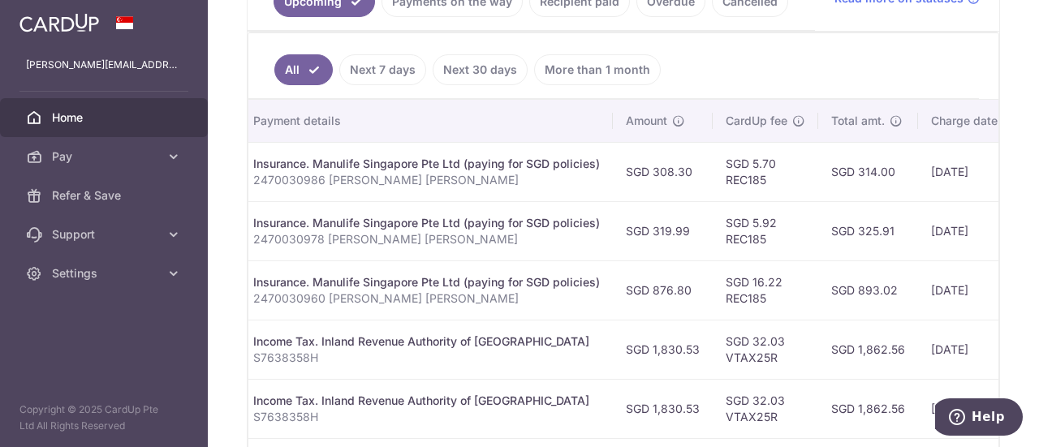
copy td "325.91"
drag, startPoint x: 854, startPoint y: 166, endPoint x: 887, endPoint y: 167, distance: 33.3
click at [887, 167] on td "SGD 314.00" at bounding box center [868, 171] width 100 height 59
copy td "314.00"
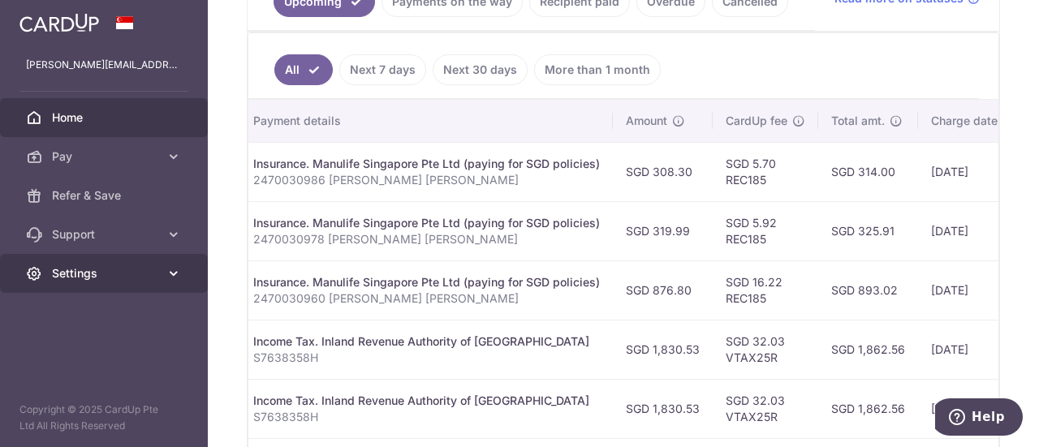
click at [127, 272] on span "Settings" at bounding box center [105, 273] width 107 height 16
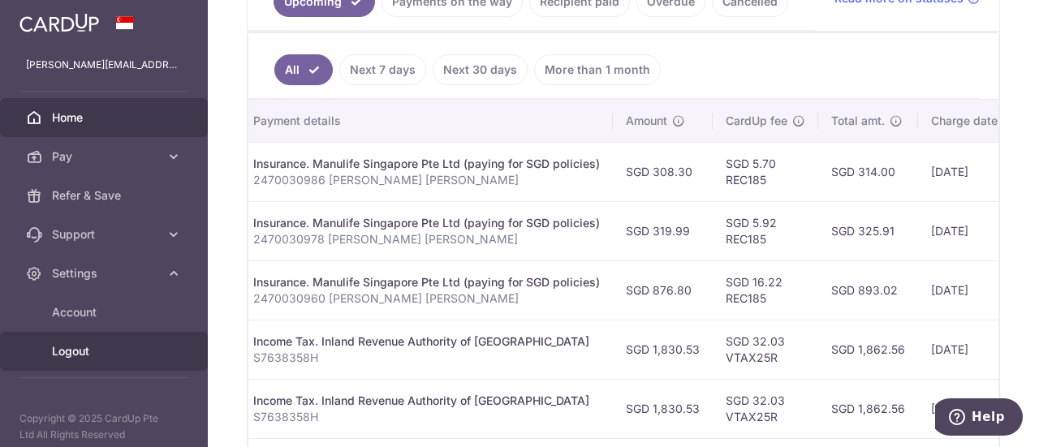
click at [84, 352] on span "Logout" at bounding box center [105, 351] width 107 height 16
